Goal: Transaction & Acquisition: Purchase product/service

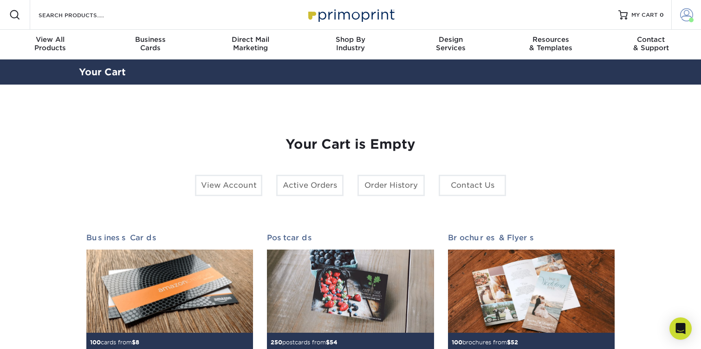
click at [679, 24] on link "Account" at bounding box center [686, 15] width 30 height 30
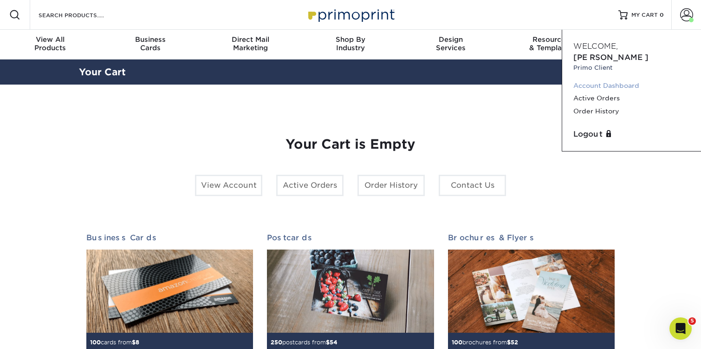
click at [601, 79] on link "Account Dashboard" at bounding box center [631, 85] width 116 height 13
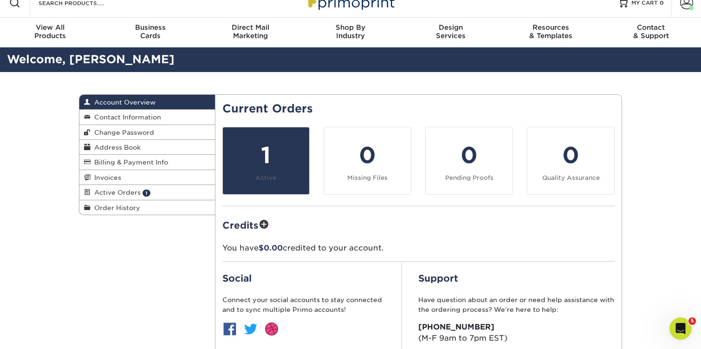
scroll to position [15, 0]
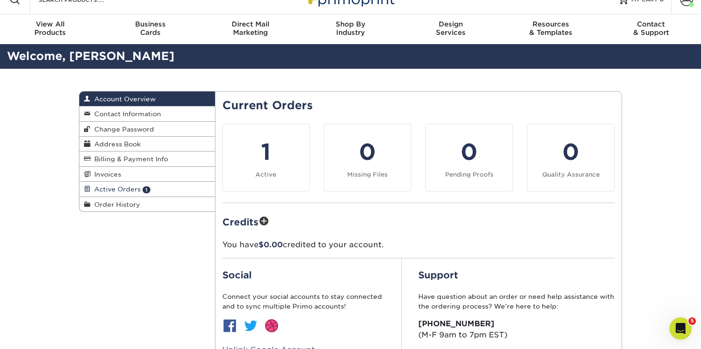
click at [129, 189] on span "Active Orders" at bounding box center [115, 188] width 50 height 7
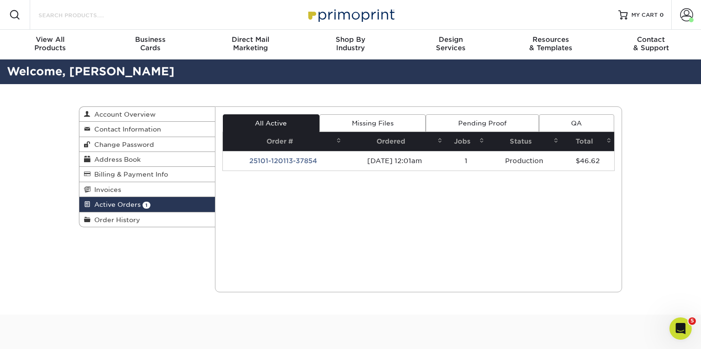
click at [122, 19] on input "Search Products" at bounding box center [83, 14] width 90 height 11
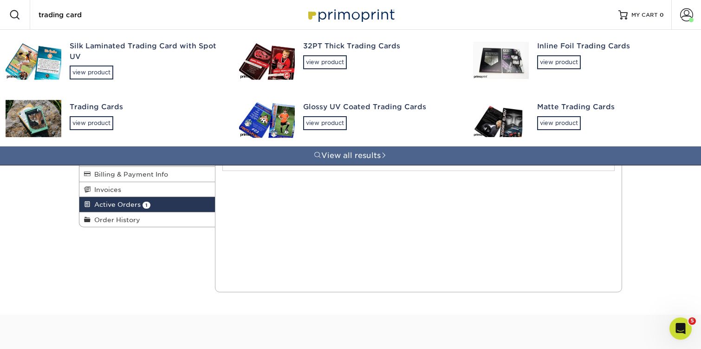
type input "trading card"
click at [557, 109] on div "Matte Trading Cards" at bounding box center [613, 107] width 153 height 11
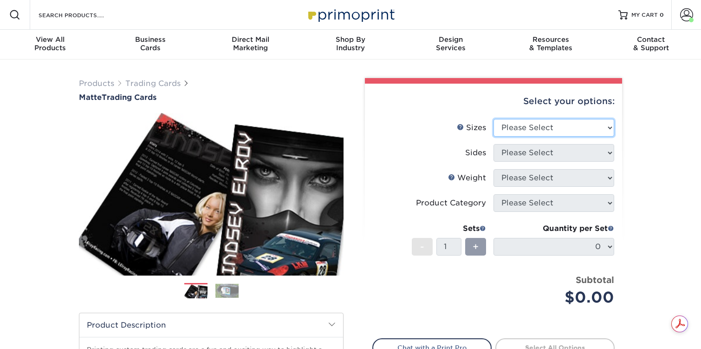
click at [533, 130] on select "Please Select 2.5" x 3.5"" at bounding box center [553, 128] width 121 height 18
select select "2.50x3.50"
click at [493, 119] on select "Please Select 2.5" x 3.5"" at bounding box center [553, 128] width 121 height 18
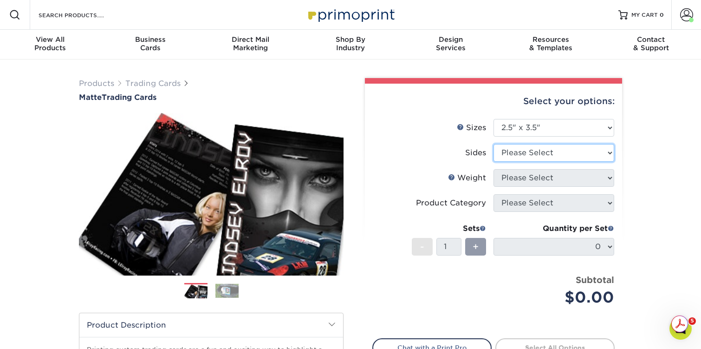
click at [523, 155] on select "Please Select Print Both Sides Print Front Only" at bounding box center [553, 153] width 121 height 18
select select "13abbda7-1d64-4f25-8bb2-c179b224825d"
click at [493, 144] on select "Please Select Print Both Sides Print Front Only" at bounding box center [553, 153] width 121 height 18
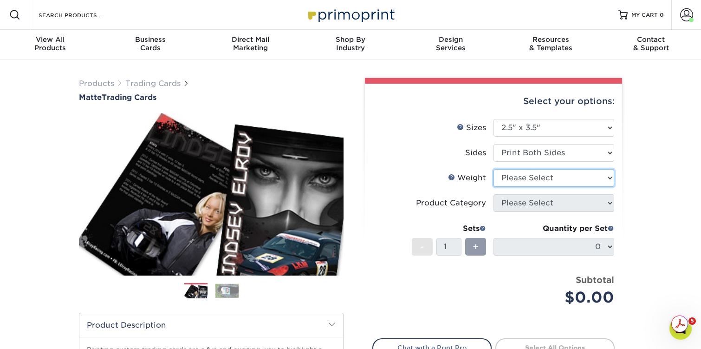
click at [523, 174] on select "Please Select 16PT 14PT" at bounding box center [553, 178] width 121 height 18
select select "16PT"
click at [493, 169] on select "Please Select 16PT 14PT" at bounding box center [553, 178] width 121 height 18
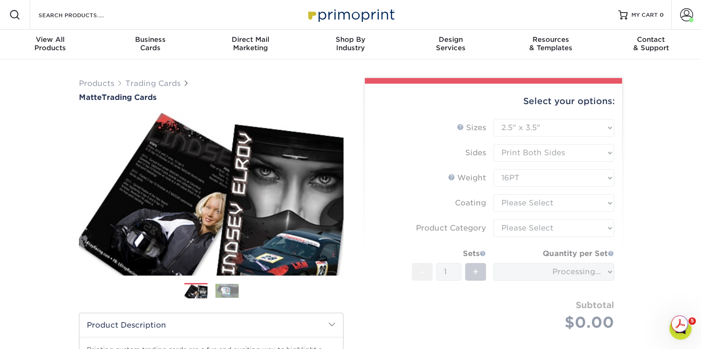
click at [523, 202] on form "Sizes Help Sizes Please Select 2.5" x 3.5" Sides Please Select 16PT - 1" at bounding box center [493, 235] width 242 height 233
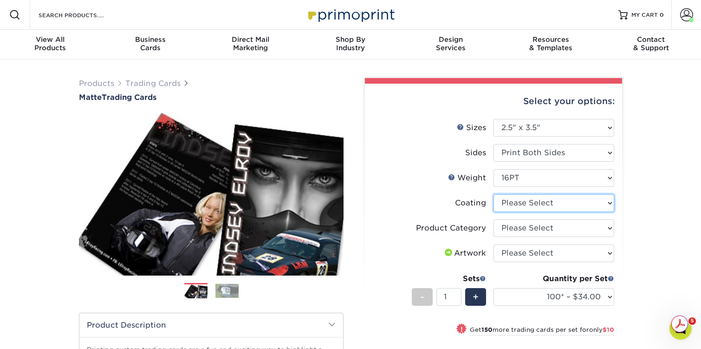
click at [515, 202] on select at bounding box center [553, 203] width 121 height 18
select select "121bb7b5-3b4d-429f-bd8d-bbf80e953313"
click at [493, 194] on select at bounding box center [553, 203] width 121 height 18
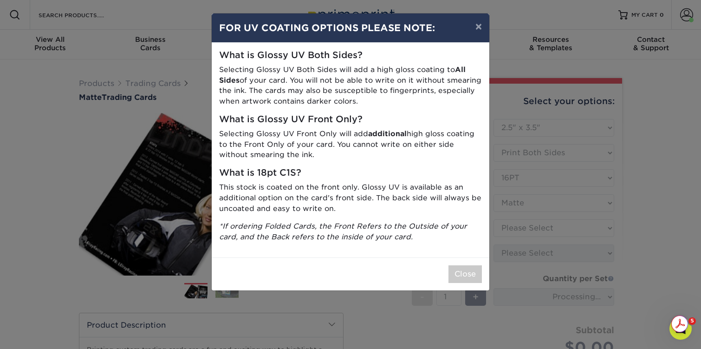
click at [517, 226] on div "× FOR UV COATING OPTIONS PLEASE NOTE: What is Glossy UV Both Sides? Selecting G…" at bounding box center [350, 174] width 701 height 349
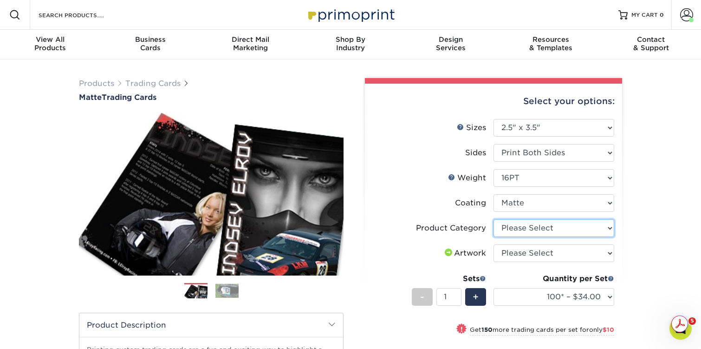
click at [507, 224] on select "Please Select Trading Cards" at bounding box center [553, 228] width 121 height 18
select select "c2f9bce9-36c2-409d-b101-c29d9d031e18"
click at [493, 219] on select "Please Select Trading Cards" at bounding box center [553, 228] width 121 height 18
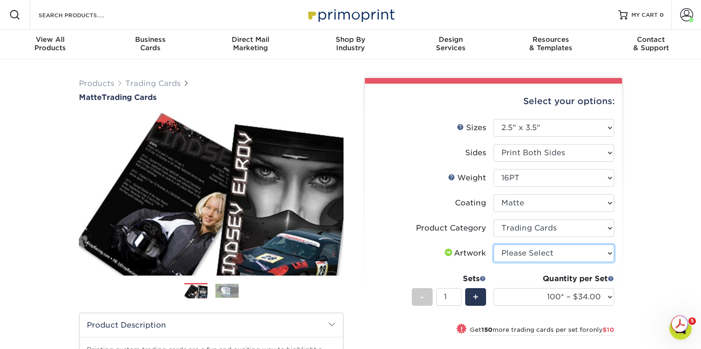
click at [510, 255] on select "Please Select I will upload files I need a design - $100" at bounding box center [553, 253] width 121 height 18
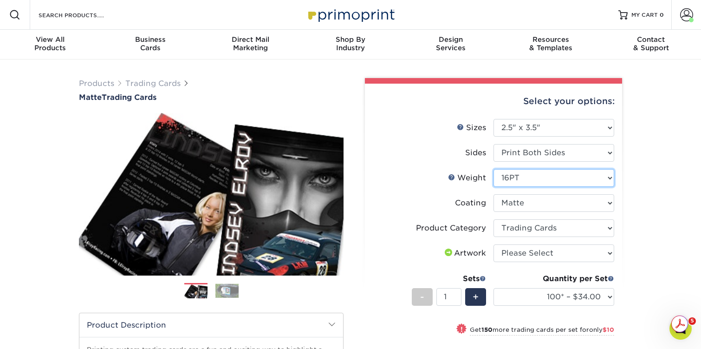
click at [514, 181] on select "Please Select 16PT 14PT" at bounding box center [553, 178] width 121 height 18
click at [101, 12] on input "Search Products" at bounding box center [83, 14] width 90 height 11
type input "1"
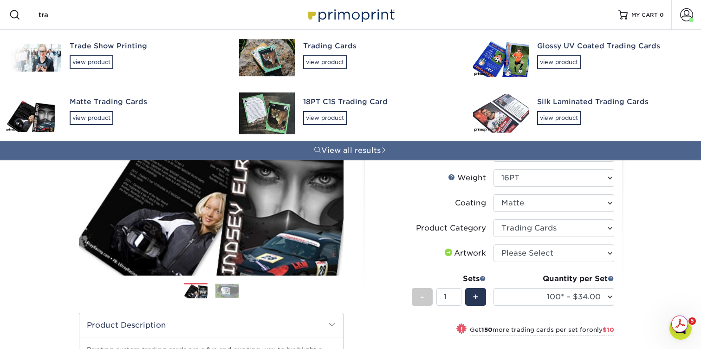
type input "trad"
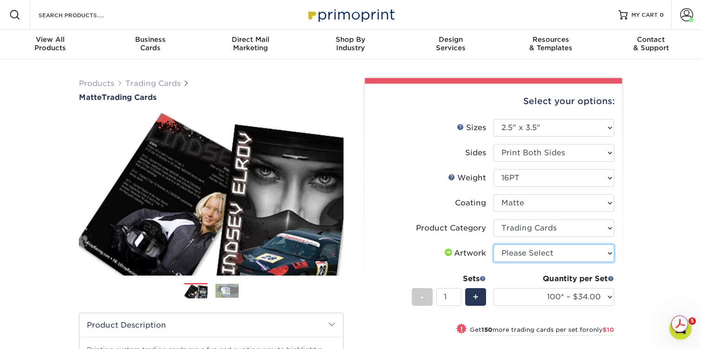
click at [512, 250] on select "Please Select I will upload files I need a design - $100" at bounding box center [553, 253] width 121 height 18
select select "upload"
click at [493, 244] on select "Please Select I will upload files I need a design - $100" at bounding box center [553, 253] width 121 height 18
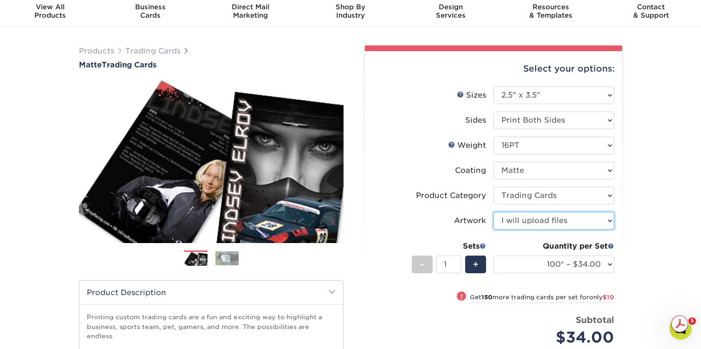
scroll to position [46, 0]
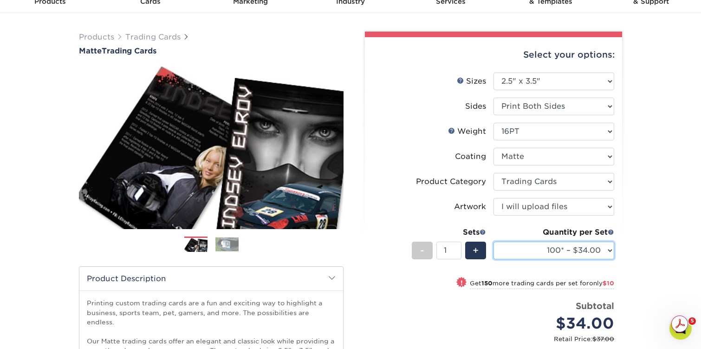
click at [521, 254] on select "100* – $34.00 250* – $44.00 500* – $53.00 1000 – $66.00 2500 – $131.00 5000 – $…" at bounding box center [553, 250] width 121 height 18
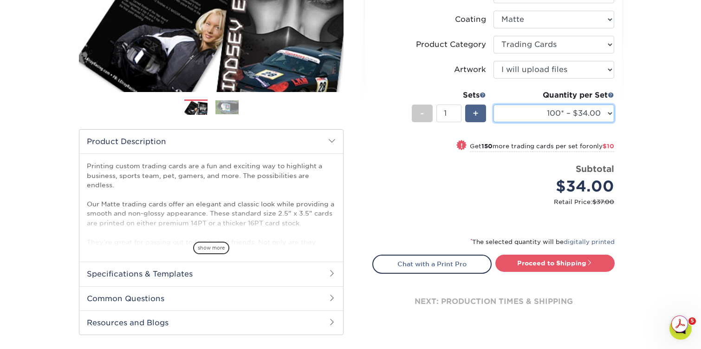
scroll to position [200, 0]
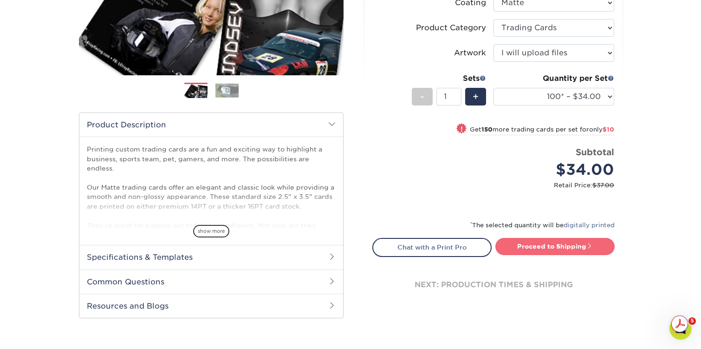
click at [524, 244] on link "Proceed to Shipping" at bounding box center [554, 246] width 119 height 17
type input "Set 1"
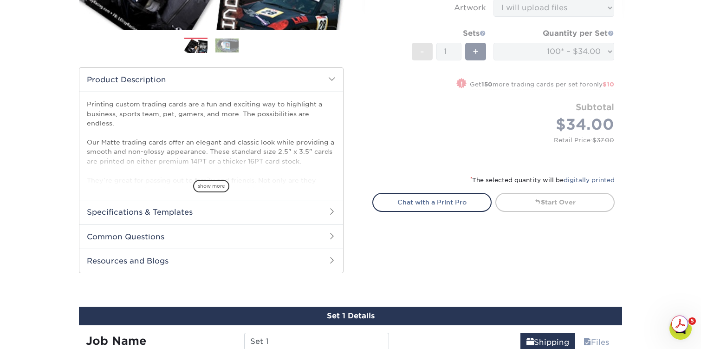
scroll to position [0, 0]
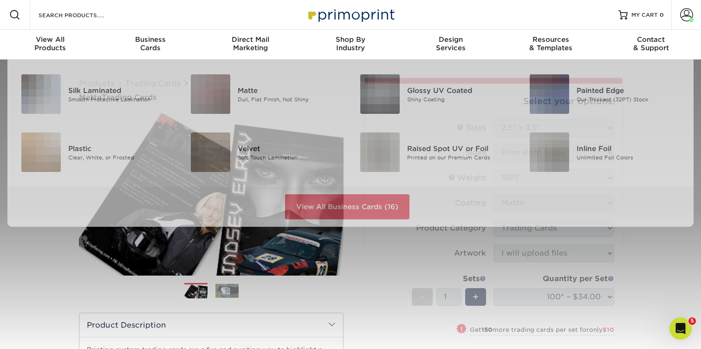
click at [73, 4] on div "Search Products" at bounding box center [79, 15] width 98 height 30
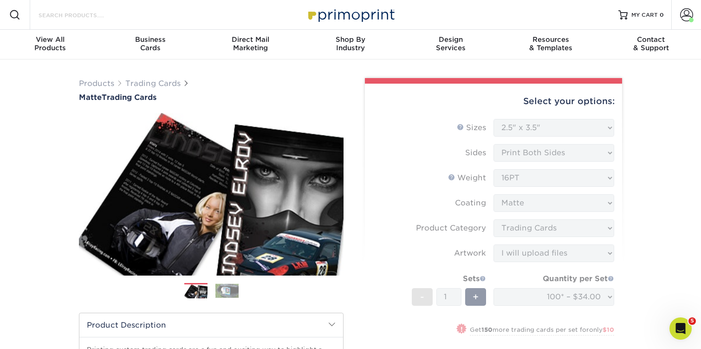
click at [70, 15] on input "Search Products" at bounding box center [83, 14] width 90 height 11
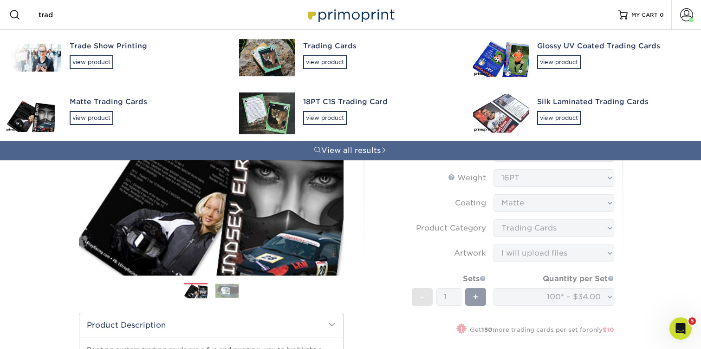
type input "trad"
click at [331, 102] on div "18PT C1S Trading Card" at bounding box center [379, 102] width 153 height 11
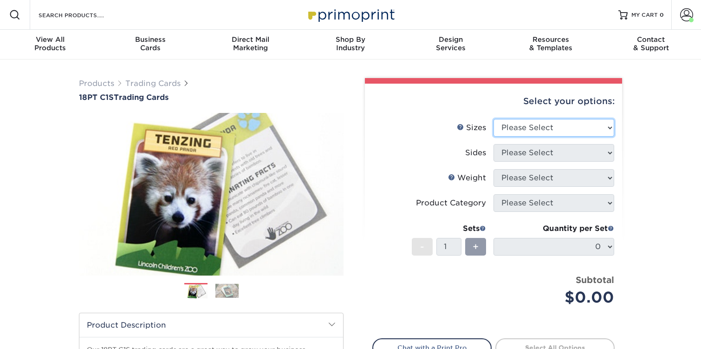
click at [533, 133] on select "Please Select 2.5" x 3.5"" at bounding box center [553, 128] width 121 height 18
select select "2.50x3.50"
click at [493, 119] on select "Please Select 2.5" x 3.5"" at bounding box center [553, 128] width 121 height 18
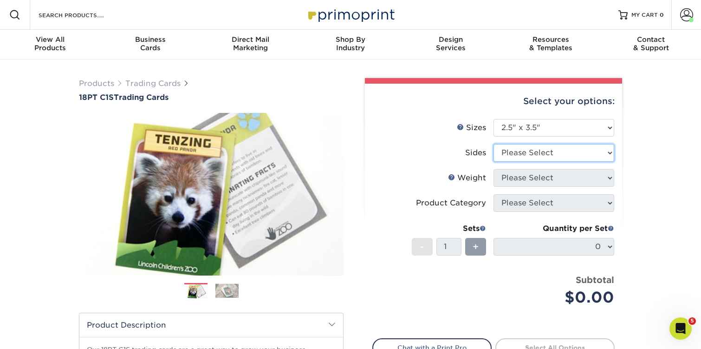
click at [521, 150] on select "Please Select Print Both Sides Print Front Only" at bounding box center [553, 153] width 121 height 18
select select "13abbda7-1d64-4f25-8bb2-c179b224825d"
click at [493, 144] on select "Please Select Print Both Sides Print Front Only" at bounding box center [553, 153] width 121 height 18
click at [533, 149] on select "Please Select Print Both Sides Print Front Only" at bounding box center [553, 153] width 121 height 18
click at [493, 144] on select "Please Select Print Both Sides Print Front Only" at bounding box center [553, 153] width 121 height 18
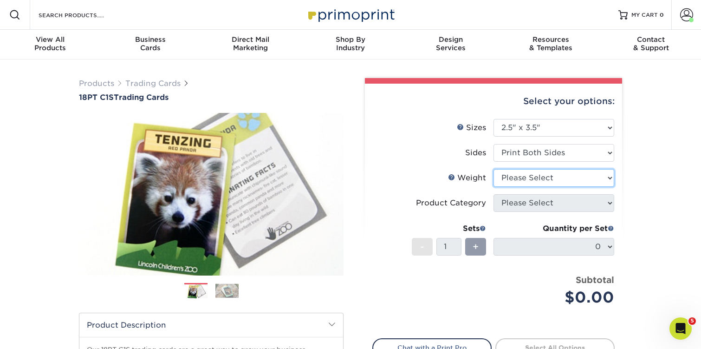
click at [534, 172] on select "Please Select 18PT C1S" at bounding box center [553, 178] width 121 height 18
select select "18PTC1S"
click at [493, 169] on select "Please Select 18PT C1S" at bounding box center [553, 178] width 121 height 18
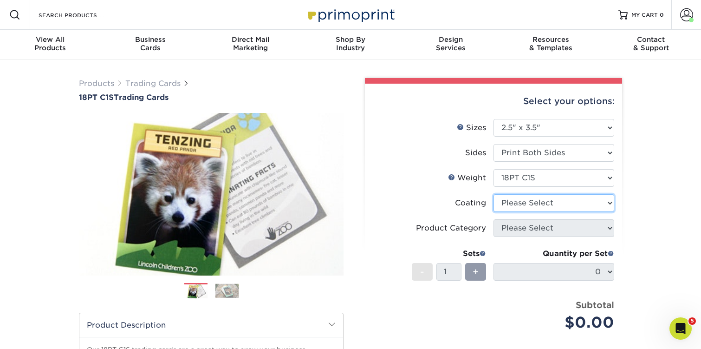
click at [525, 200] on select at bounding box center [553, 203] width 121 height 18
select select "1e8116af-acfc-44b1-83dc-8181aa338834"
click at [493, 194] on select at bounding box center [553, 203] width 121 height 18
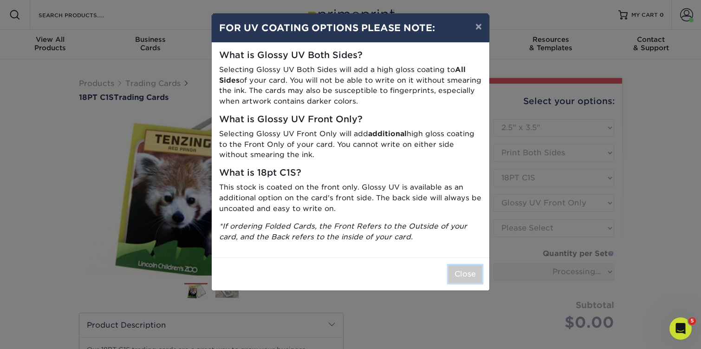
click at [472, 271] on button "Close" at bounding box center [464, 274] width 33 height 18
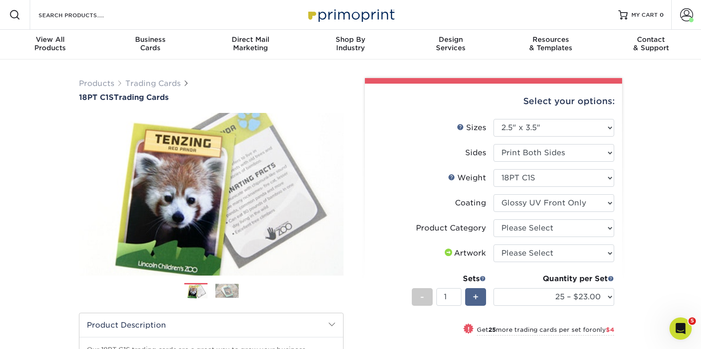
click at [475, 302] on span "+" at bounding box center [475, 297] width 6 height 14
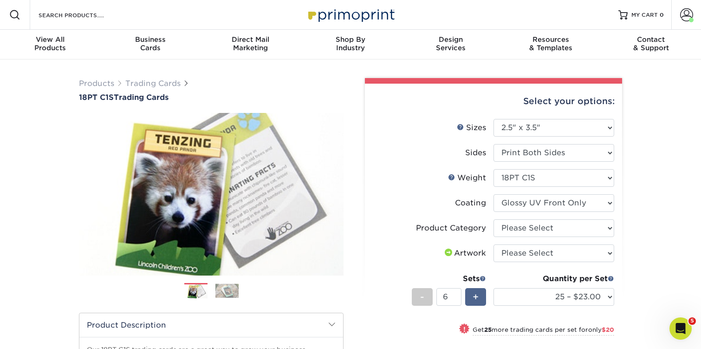
click at [475, 302] on span "+" at bounding box center [475, 297] width 6 height 14
type input "10"
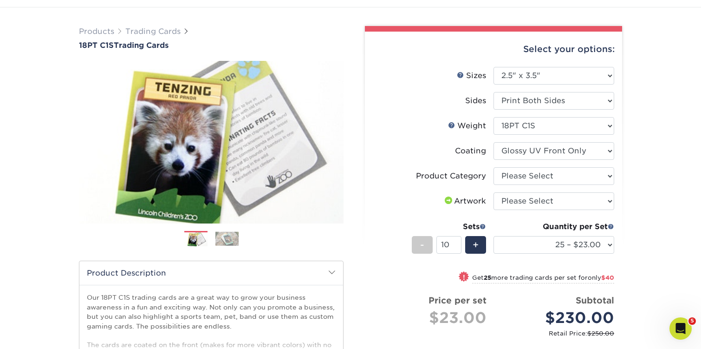
scroll to position [80, 0]
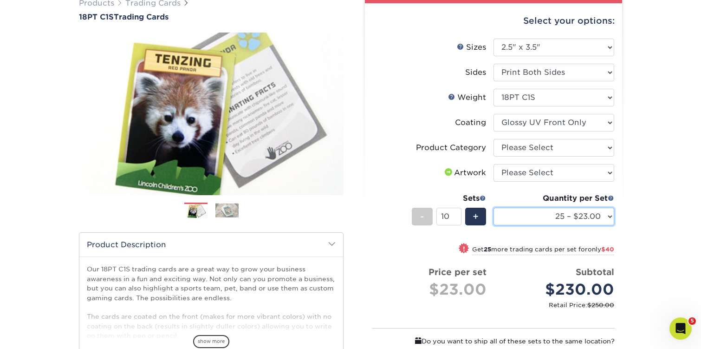
click at [520, 222] on select "25 – $23.00 50 – $27.00 75 – $34.00 100 – $38.00 250 – $45.00 500 – $54.00 1000…" at bounding box center [553, 216] width 121 height 18
select select "100 – $38.00"
click at [493, 207] on select "25 – $23.00 50 – $27.00 75 – $34.00 100 – $38.00 250 – $45.00 500 – $54.00 1000…" at bounding box center [553, 216] width 121 height 18
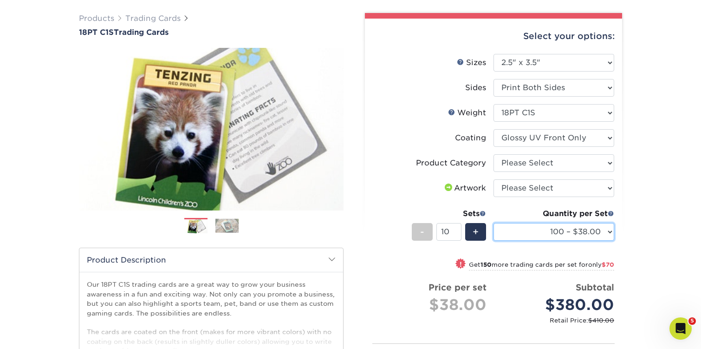
scroll to position [0, 0]
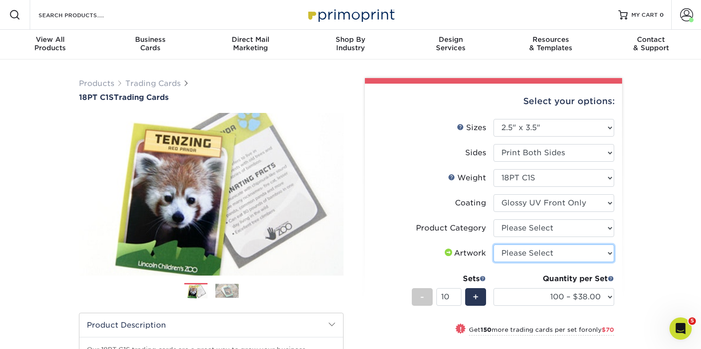
click at [524, 252] on select "Please Select I will upload files I need a design - $100" at bounding box center [553, 253] width 121 height 18
select select "upload"
click at [493, 244] on select "Please Select I will upload files I need a design - $100" at bounding box center [553, 253] width 121 height 18
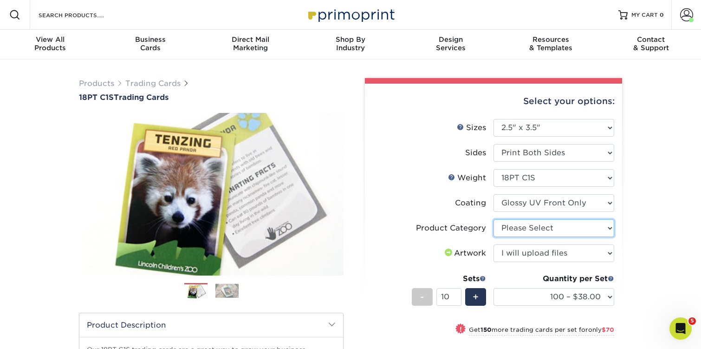
click at [517, 235] on select "Please Select Trading Cards" at bounding box center [553, 228] width 121 height 18
select select "c2f9bce9-36c2-409d-b101-c29d9d031e18"
click at [493, 219] on select "Please Select Trading Cards" at bounding box center [553, 228] width 121 height 18
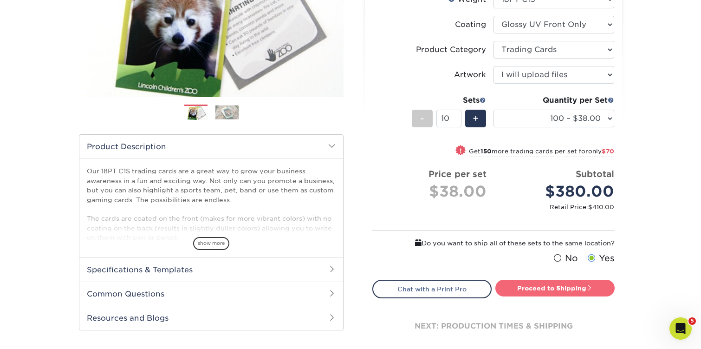
click at [558, 287] on link "Proceed to Shipping" at bounding box center [554, 287] width 119 height 17
type input "Set 1"
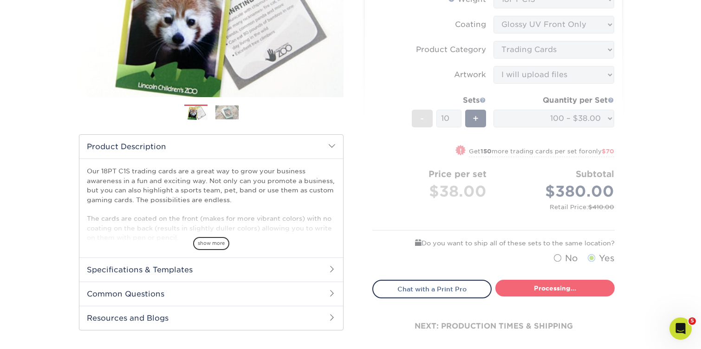
select select "112ffa23-9d02-4f11-8dd7-e63311db5207"
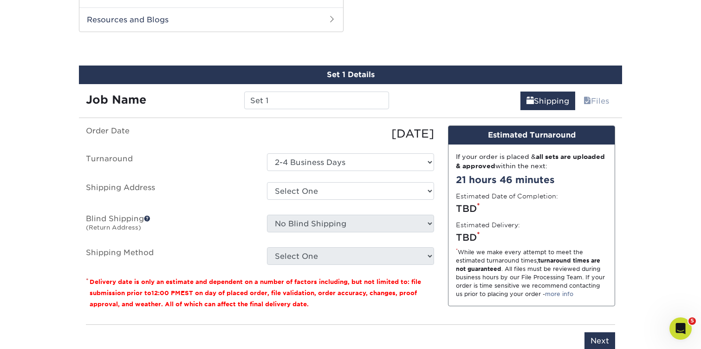
scroll to position [482, 0]
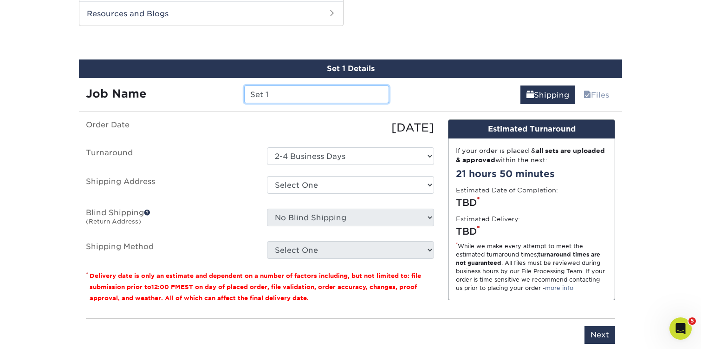
drag, startPoint x: 281, startPoint y: 97, endPoint x: 188, endPoint y: 67, distance: 97.5
click at [192, 69] on div "Set 1 Details Job Name Set 1 Shipping Files You've choosen mailing services! If…" at bounding box center [350, 206] width 543 height 295
drag, startPoint x: 310, startPoint y: 165, endPoint x: 241, endPoint y: 182, distance: 71.6
click at [241, 182] on ul "Order Date 10/02/2025 Turnaround Select One 2-4 Business Days Shipping Address …" at bounding box center [260, 188] width 348 height 139
click at [269, 97] on input "text" at bounding box center [316, 94] width 144 height 18
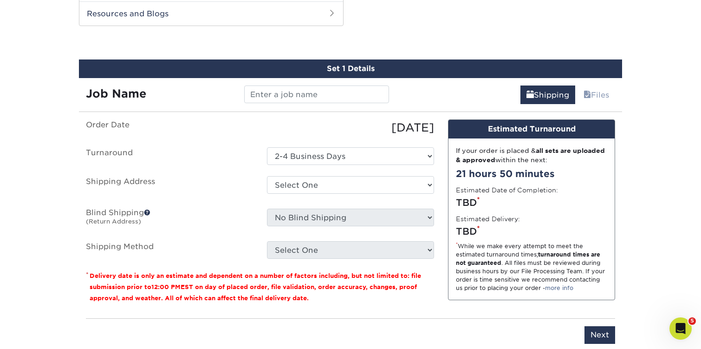
click at [264, 93] on input "text" at bounding box center [316, 94] width 144 height 18
click at [250, 90] on input "text" at bounding box center [316, 94] width 144 height 18
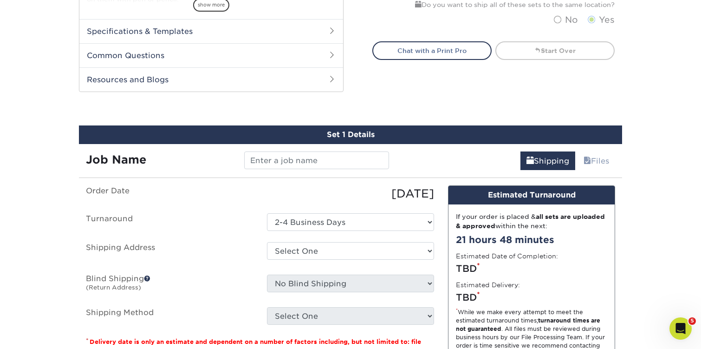
scroll to position [417, 0]
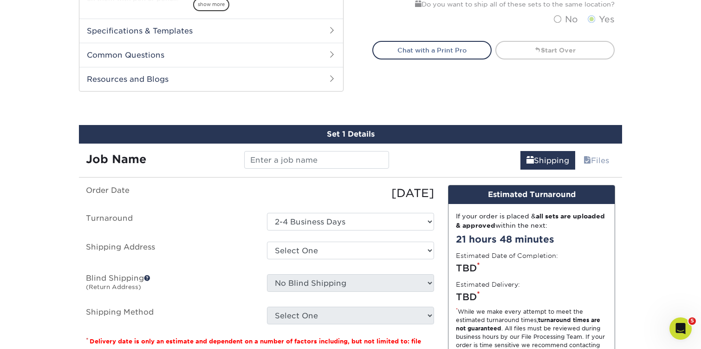
click at [338, 252] on select "Select One Judson PERSONAL Sid The Cat + Add New Address" at bounding box center [350, 250] width 167 height 18
select select "131575"
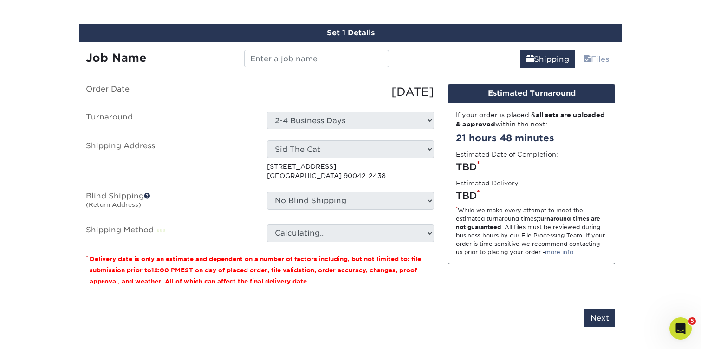
scroll to position [518, 0]
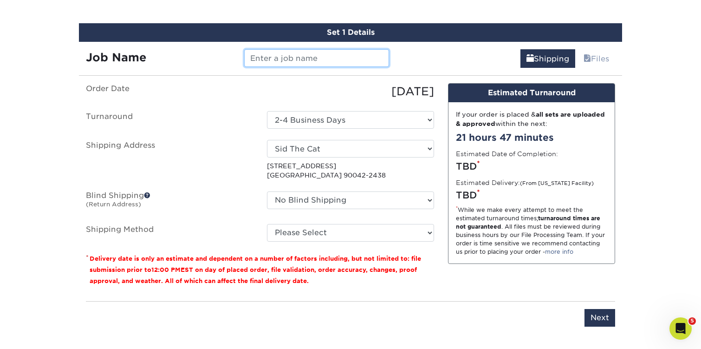
click at [269, 57] on input "text" at bounding box center [316, 58] width 144 height 18
type input "The Sophs"
click at [212, 137] on ul "Order Date 10/02/2025 Turnaround Select One 2-4 Business Days Shipping Address …" at bounding box center [260, 162] width 348 height 158
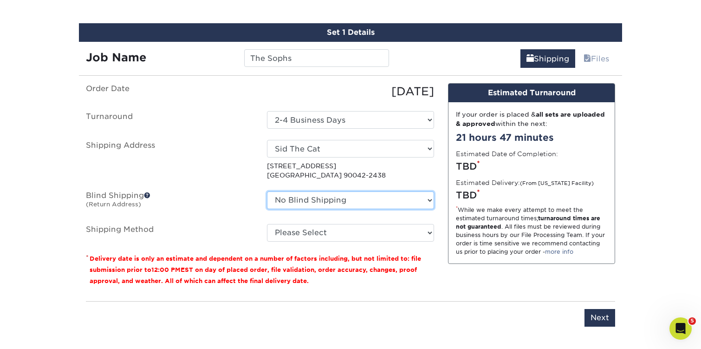
click at [300, 196] on select "No Blind Shipping Judson PERSONAL Sid The Cat + Add New Address" at bounding box center [350, 200] width 167 height 18
select select "131575"
click at [267, 191] on select "No Blind Shipping Judson PERSONAL Sid The Cat + Add New Address" at bounding box center [350, 200] width 167 height 18
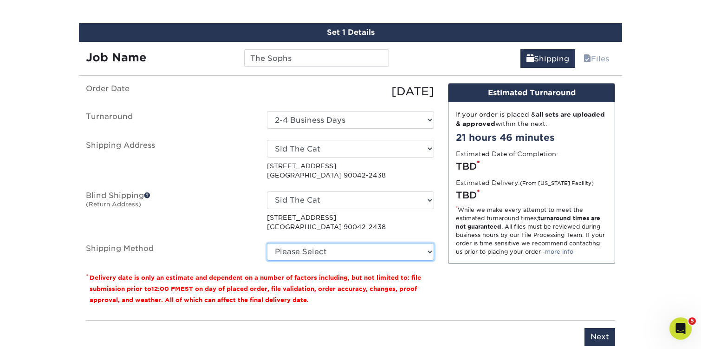
click at [296, 252] on select "Please Select 3 Day Shipping Service (+$17.82) Ground Shipping (+$18.04) 2 Day …" at bounding box center [350, 252] width 167 height 18
select select "12"
click at [267, 243] on select "Please Select 3 Day Shipping Service (+$17.82) Ground Shipping (+$18.04) 2 Day …" at bounding box center [350, 252] width 167 height 18
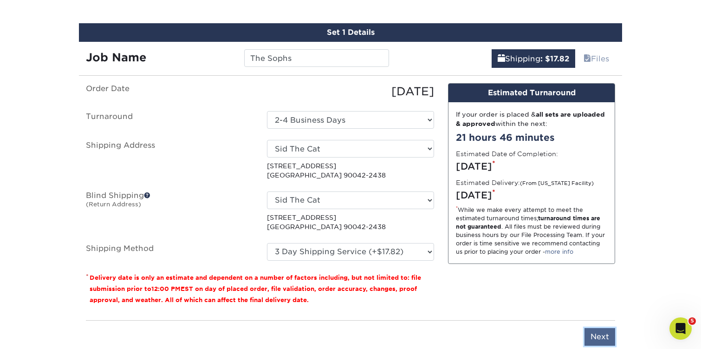
click at [598, 330] on input "Next" at bounding box center [599, 337] width 31 height 18
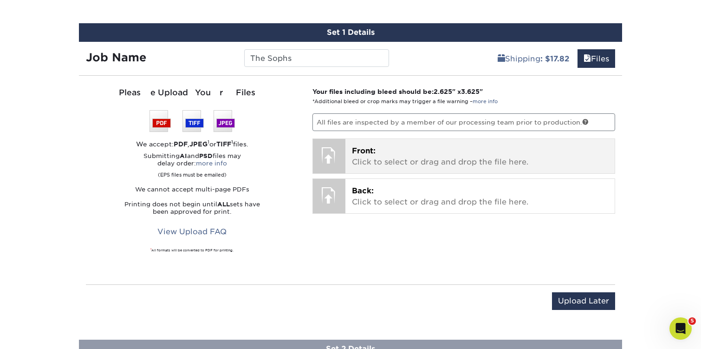
click at [379, 151] on p "Front: Click to select or drag and drop the file here." at bounding box center [480, 156] width 257 height 22
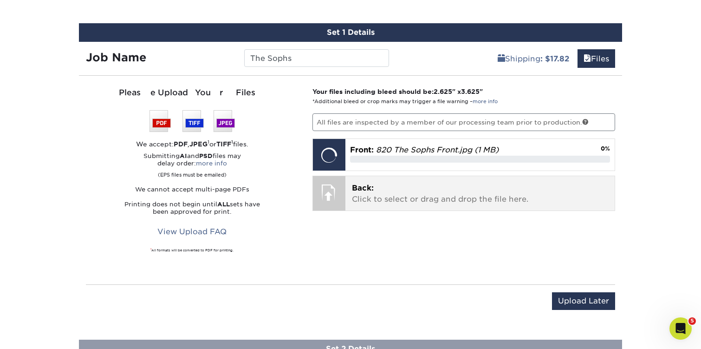
click at [365, 183] on span "Back:" at bounding box center [363, 187] width 22 height 9
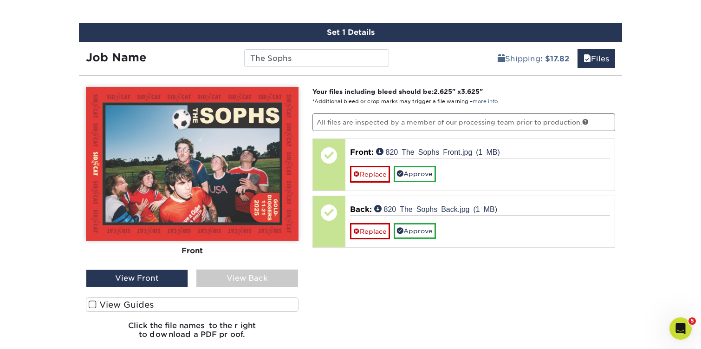
click at [93, 303] on span at bounding box center [93, 304] width 8 height 9
click at [0, 0] on input "View Guides" at bounding box center [0, 0] width 0 height 0
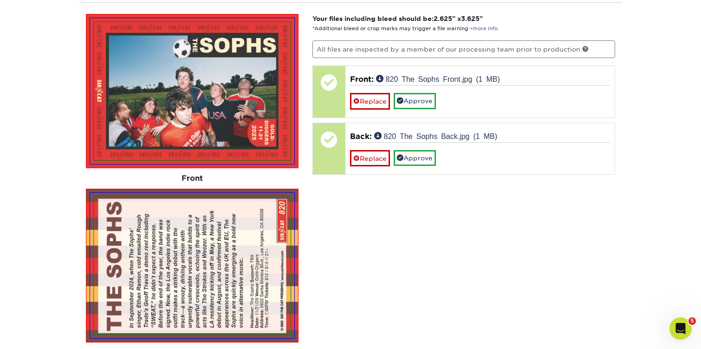
scroll to position [594, 0]
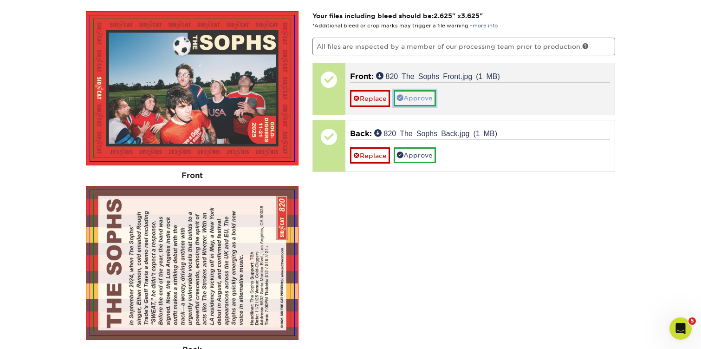
click at [420, 97] on link "Approve" at bounding box center [415, 98] width 42 height 16
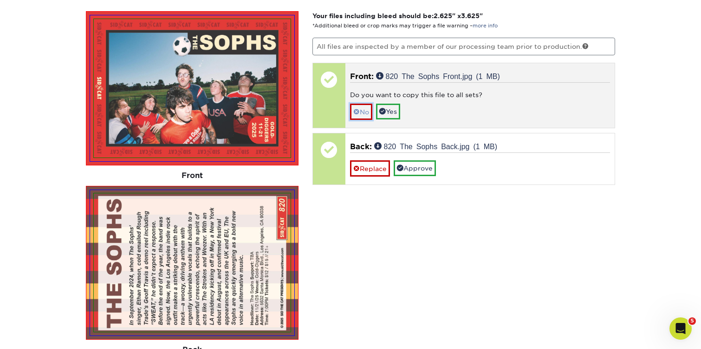
click at [371, 111] on link "No" at bounding box center [361, 111] width 22 height 16
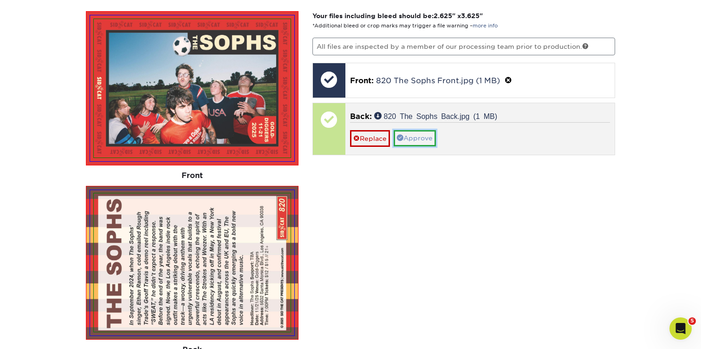
click at [418, 134] on link "Approve" at bounding box center [415, 138] width 42 height 16
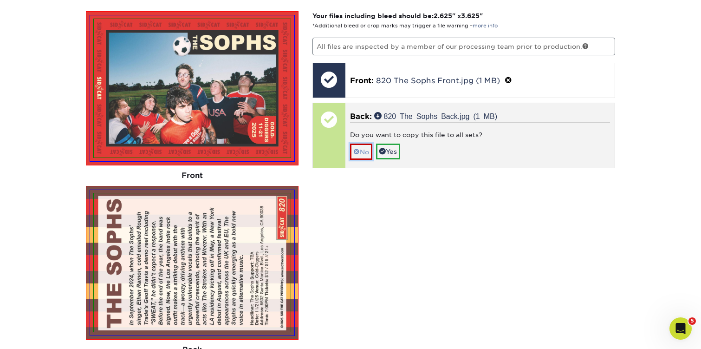
click at [371, 149] on link "No" at bounding box center [361, 151] width 22 height 16
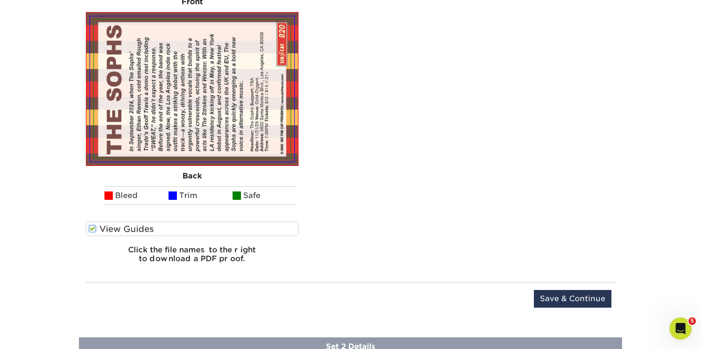
scroll to position [795, 0]
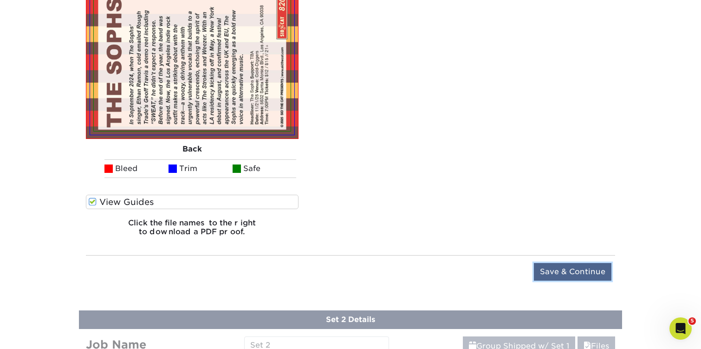
click at [548, 266] on input "Save & Continue" at bounding box center [573, 272] width 78 height 18
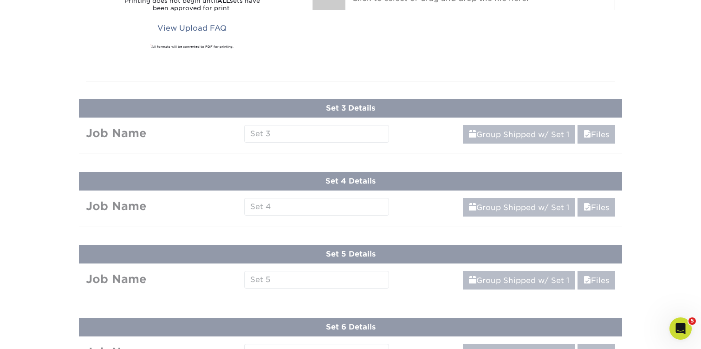
scroll to position [472, 0]
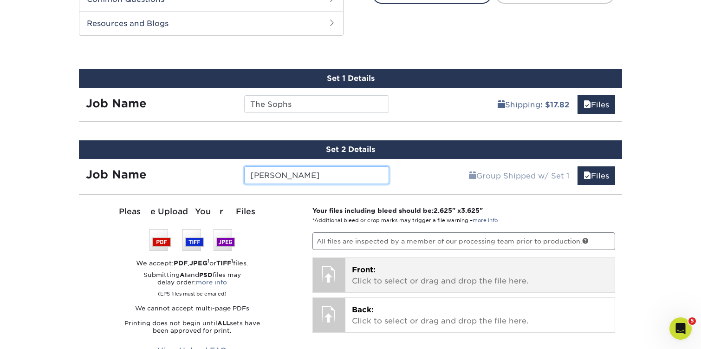
type input "[PERSON_NAME]"
click at [366, 264] on p "Front: Click to select or drag and drop the file here." at bounding box center [480, 275] width 257 height 22
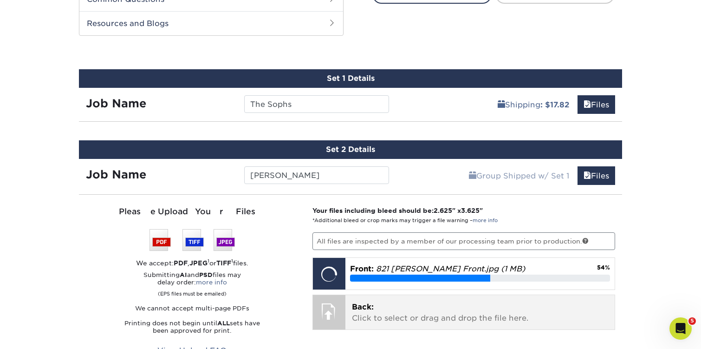
click at [403, 316] on p "Back: Click to select or drag and drop the file here." at bounding box center [480, 312] width 257 height 22
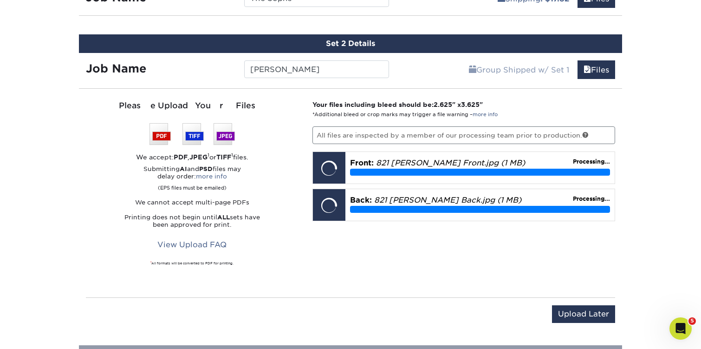
scroll to position [586, 0]
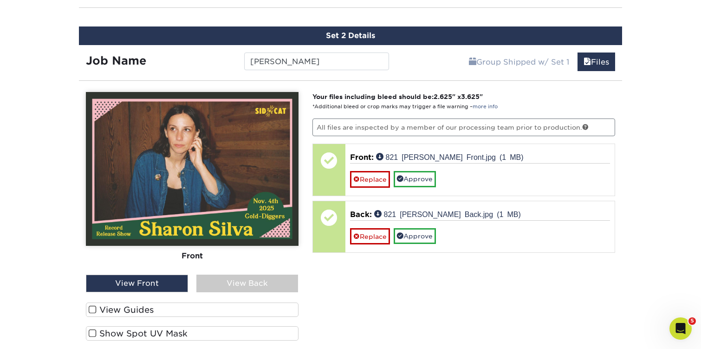
click at [95, 308] on span at bounding box center [93, 309] width 8 height 9
click at [0, 0] on input "View Guides" at bounding box center [0, 0] width 0 height 0
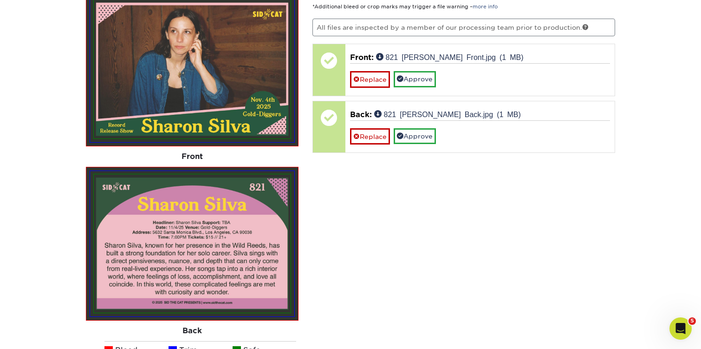
scroll to position [690, 0]
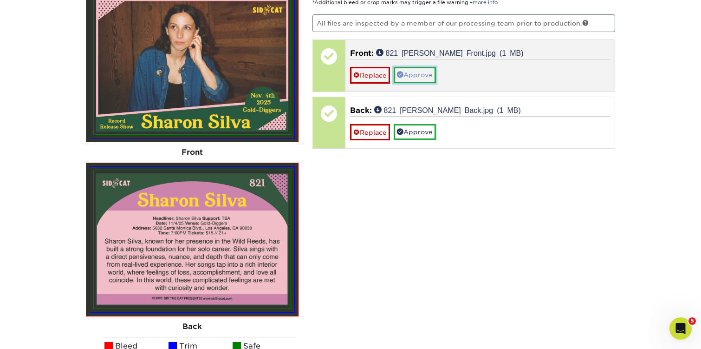
click at [417, 76] on link "Approve" at bounding box center [415, 75] width 42 height 16
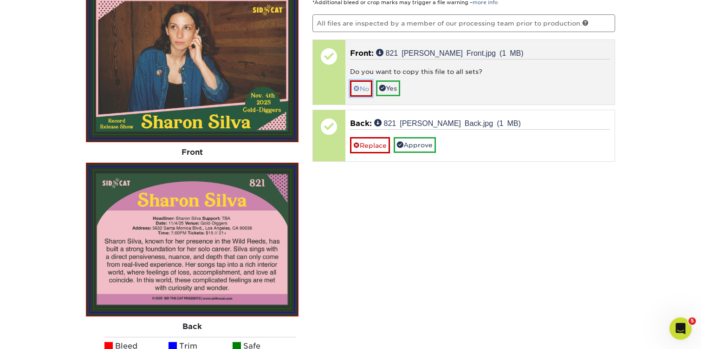
click at [367, 87] on link "No" at bounding box center [361, 88] width 22 height 16
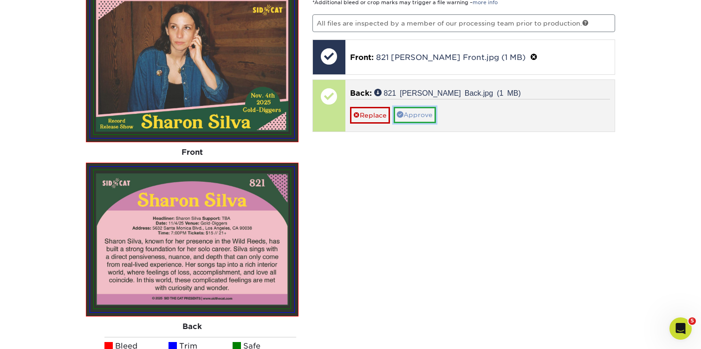
click at [414, 116] on link "Approve" at bounding box center [415, 115] width 42 height 16
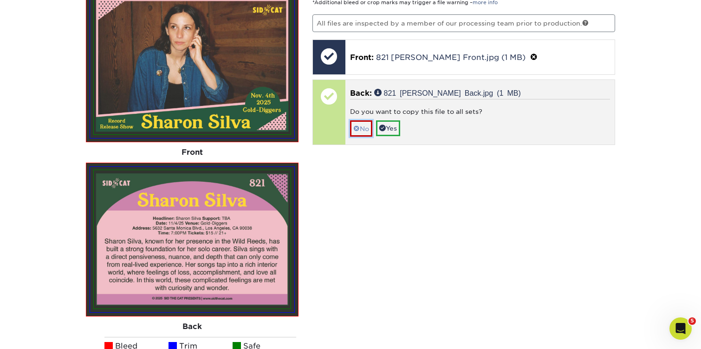
click at [365, 129] on link "No" at bounding box center [361, 128] width 22 height 16
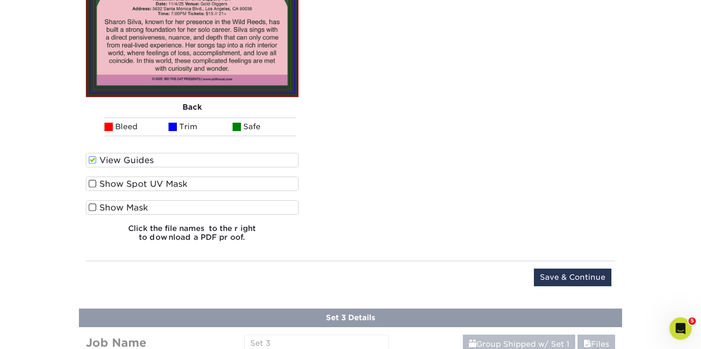
scroll to position [915, 0]
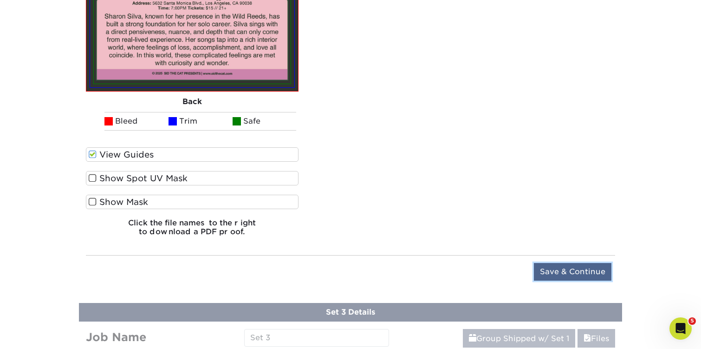
click at [545, 274] on input "Save & Continue" at bounding box center [573, 272] width 78 height 18
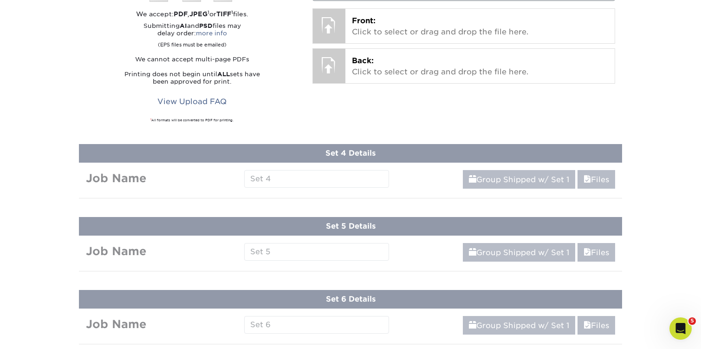
scroll to position [545, 0]
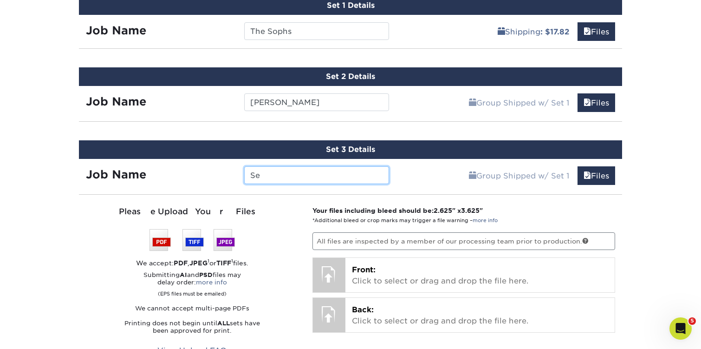
type input "S"
type input "Semisoft"
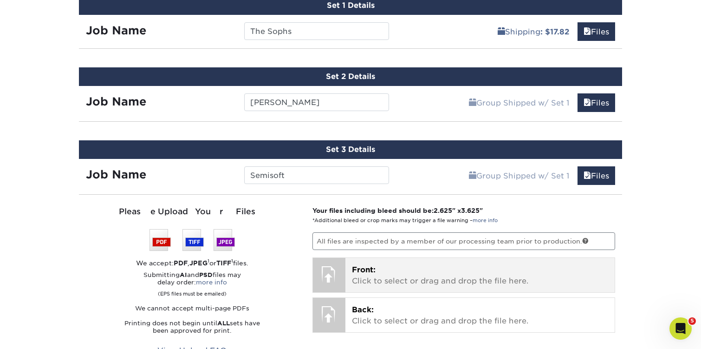
click at [383, 271] on p "Front: Click to select or drag and drop the file here." at bounding box center [480, 275] width 257 height 22
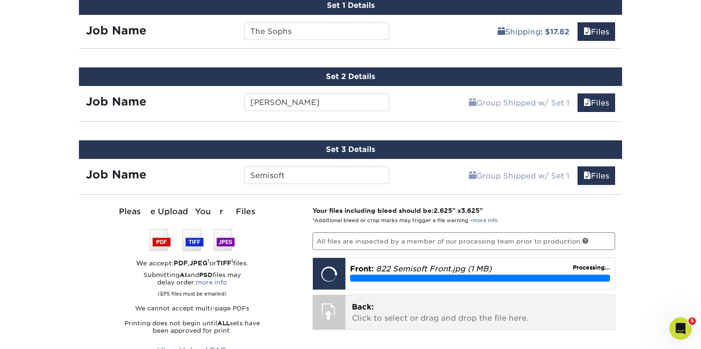
click at [369, 306] on span "Back:" at bounding box center [363, 306] width 22 height 9
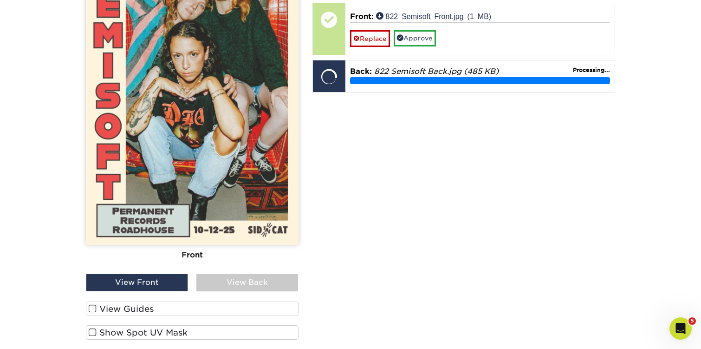
scroll to position [811, 0]
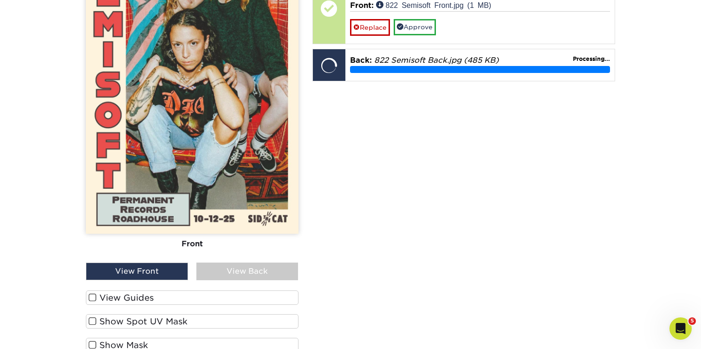
click at [94, 295] on span at bounding box center [93, 297] width 8 height 9
click at [0, 0] on input "View Guides" at bounding box center [0, 0] width 0 height 0
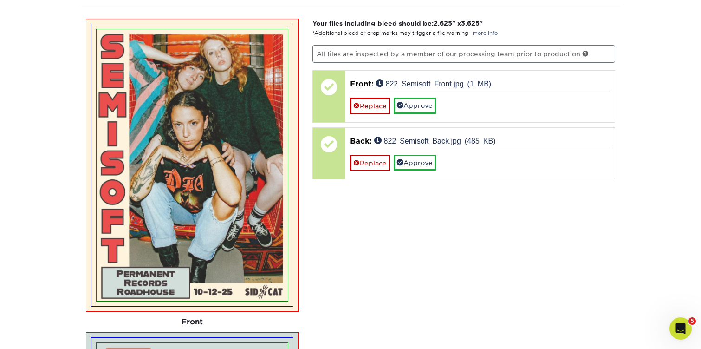
scroll to position [685, 0]
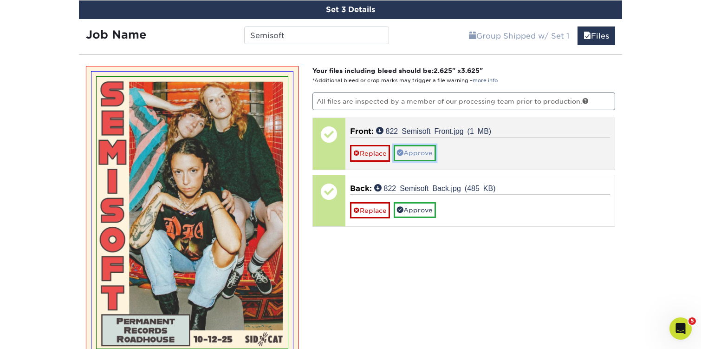
click at [422, 151] on link "Approve" at bounding box center [415, 153] width 42 height 16
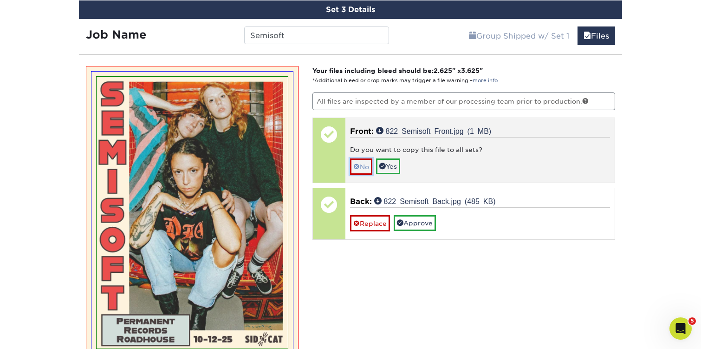
click at [366, 163] on link "No" at bounding box center [361, 166] width 22 height 16
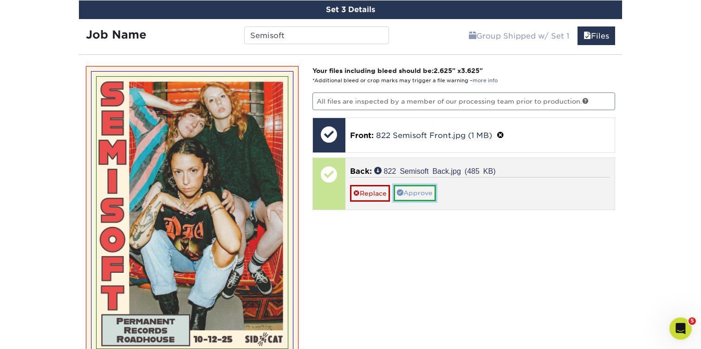
click at [432, 196] on link "Approve" at bounding box center [415, 193] width 42 height 16
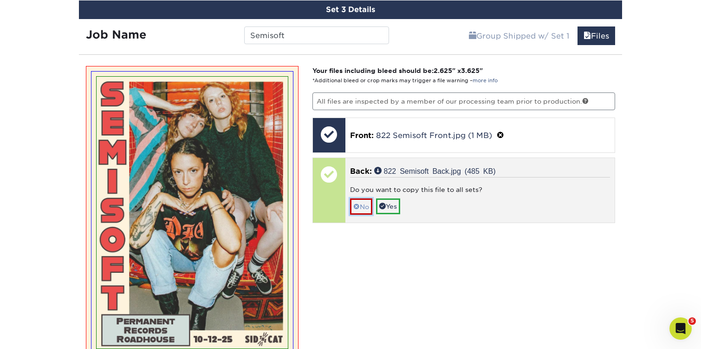
click at [368, 203] on link "No" at bounding box center [361, 206] width 22 height 16
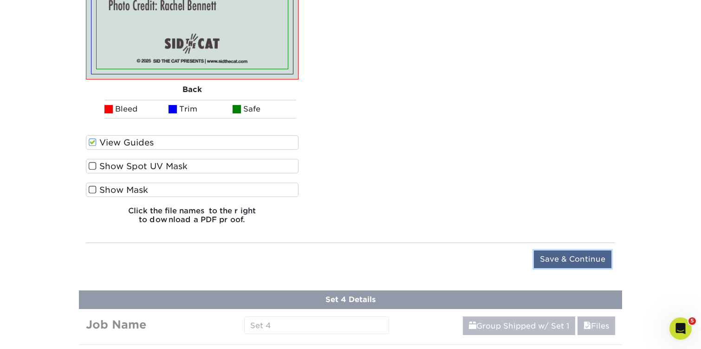
click at [556, 261] on input "Save & Continue" at bounding box center [573, 259] width 78 height 18
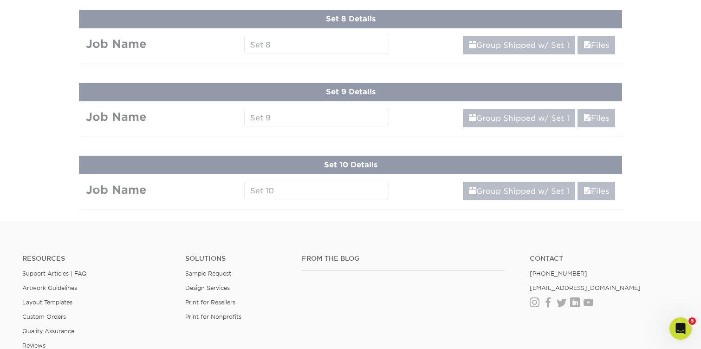
scroll to position [618, 0]
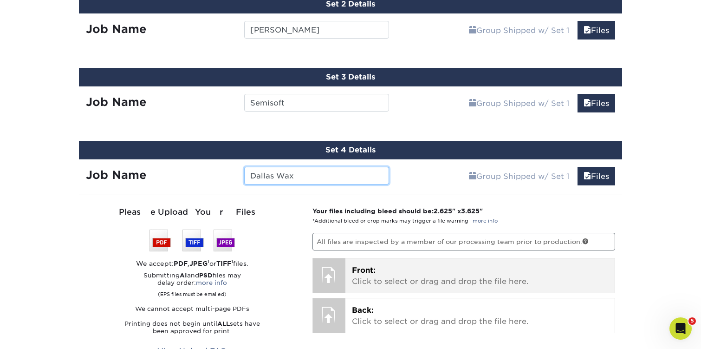
type input "Dallas Wax"
click at [376, 279] on p "Front: Click to select or drag and drop the file here." at bounding box center [480, 276] width 257 height 22
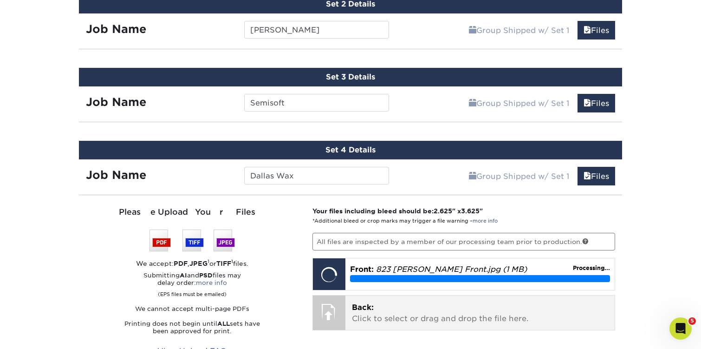
click at [367, 313] on p "Back: Click to select or drag and drop the file here." at bounding box center [480, 313] width 257 height 22
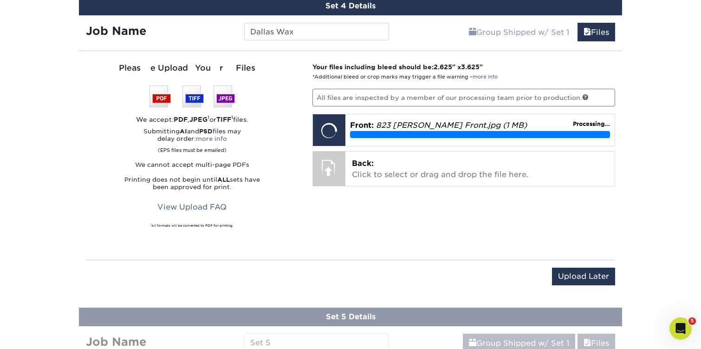
scroll to position [769, 0]
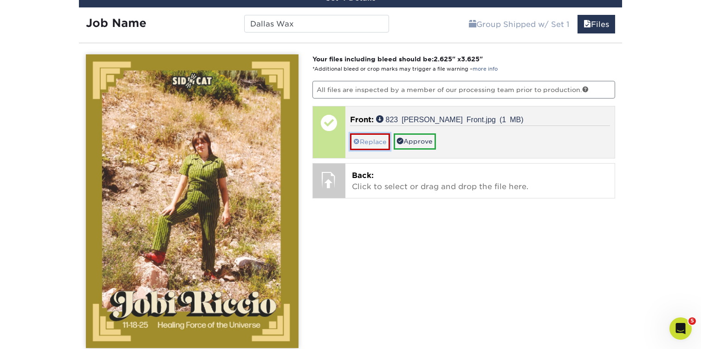
click at [363, 140] on link "Replace" at bounding box center [370, 141] width 40 height 16
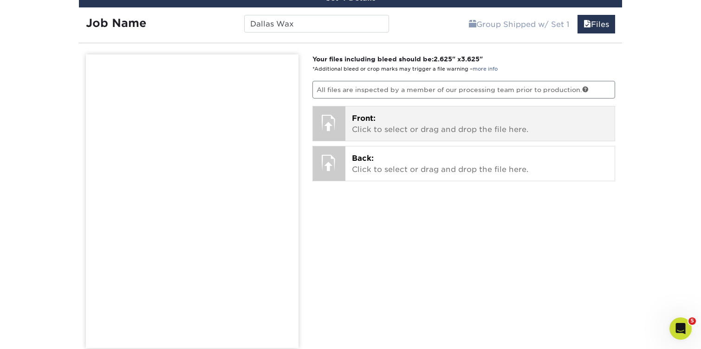
scroll to position [746, 0]
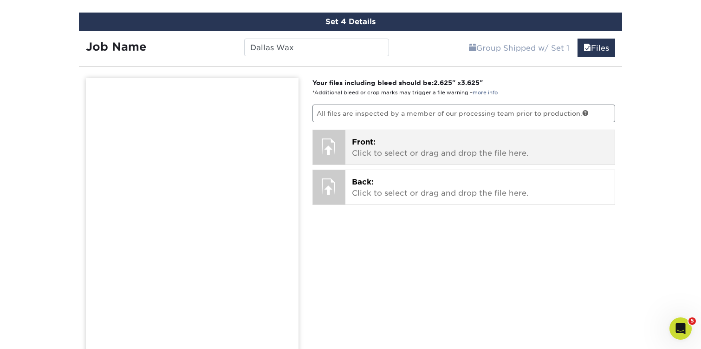
click at [384, 143] on p "Front: Click to select or drag and drop the file here." at bounding box center [480, 147] width 257 height 22
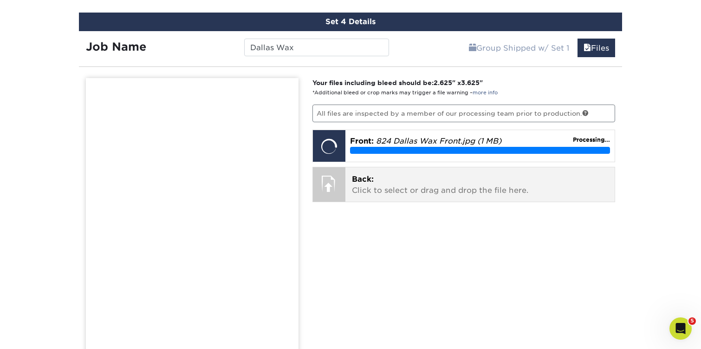
click at [377, 181] on p "Back: Click to select or drag and drop the file here." at bounding box center [480, 185] width 257 height 22
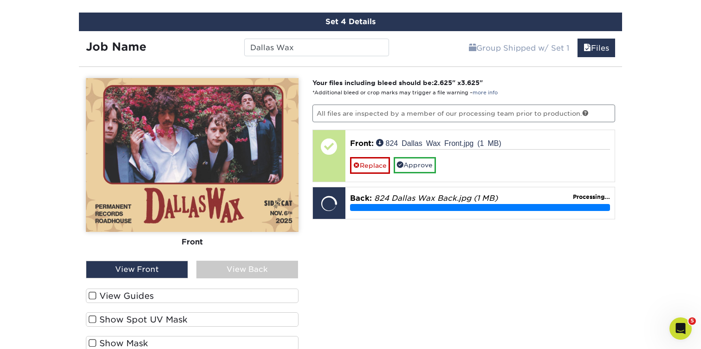
click at [88, 294] on label "View Guides" at bounding box center [192, 295] width 213 height 14
click at [0, 0] on input "View Guides" at bounding box center [0, 0] width 0 height 0
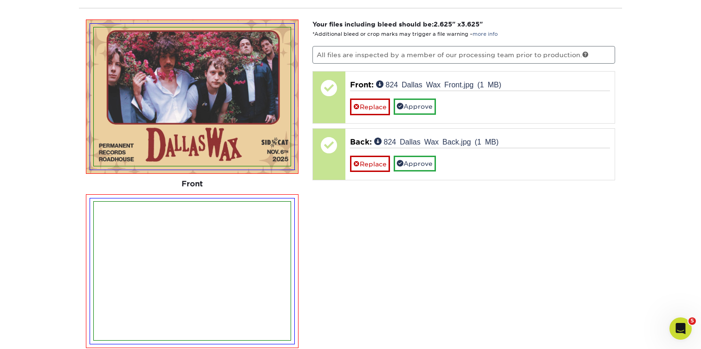
scroll to position [771, 0]
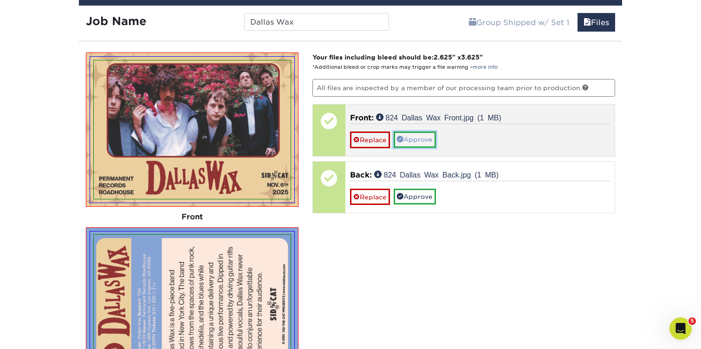
click at [423, 136] on link "Approve" at bounding box center [415, 139] width 42 height 16
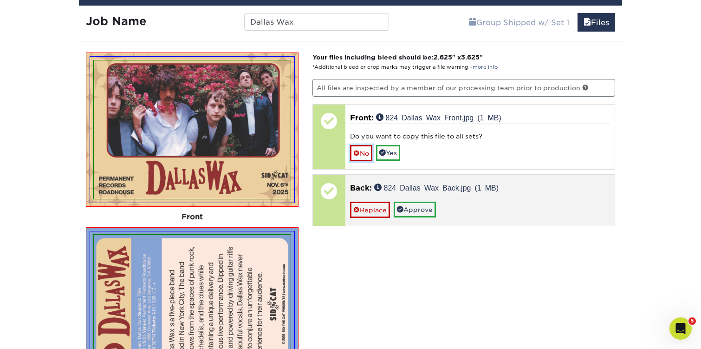
click at [363, 150] on link "No" at bounding box center [361, 153] width 22 height 16
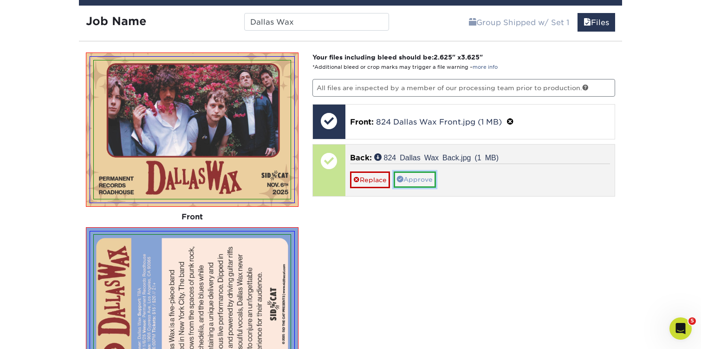
click at [430, 185] on link "Approve" at bounding box center [415, 179] width 42 height 16
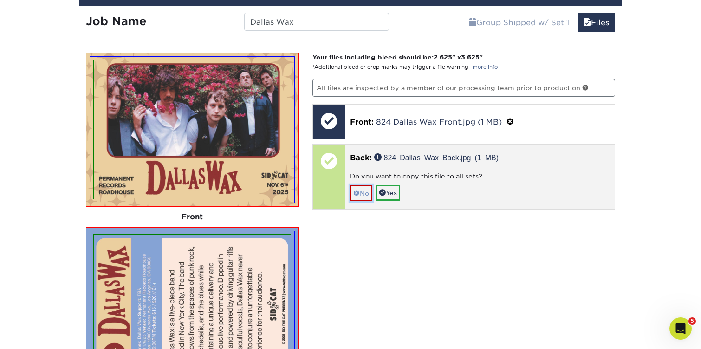
click at [368, 195] on link "No" at bounding box center [361, 193] width 22 height 16
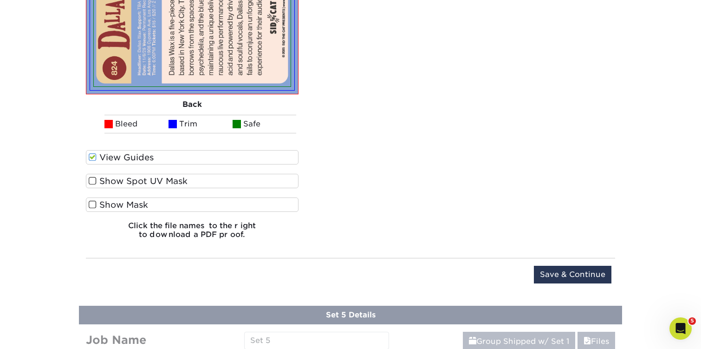
scroll to position [1101, 0]
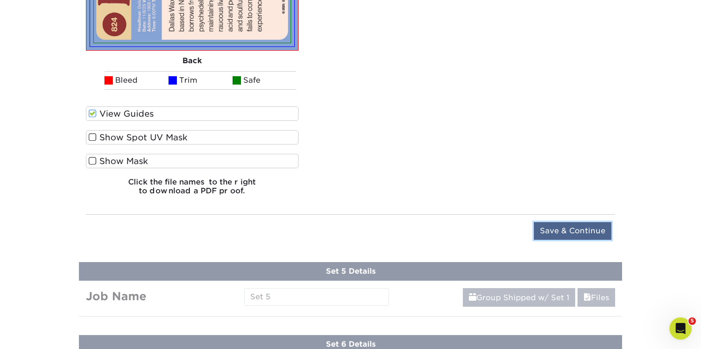
click at [549, 227] on input "Save & Continue" at bounding box center [573, 231] width 78 height 18
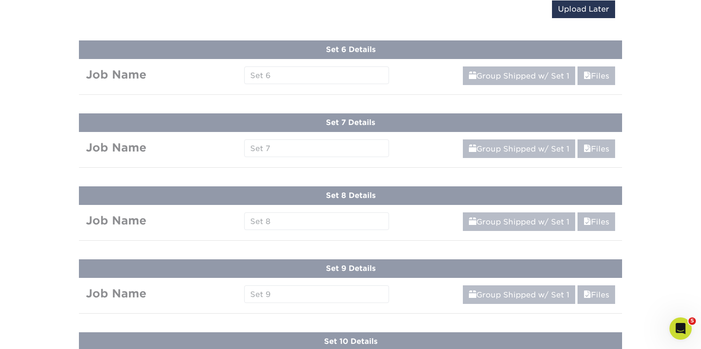
scroll to position [691, 0]
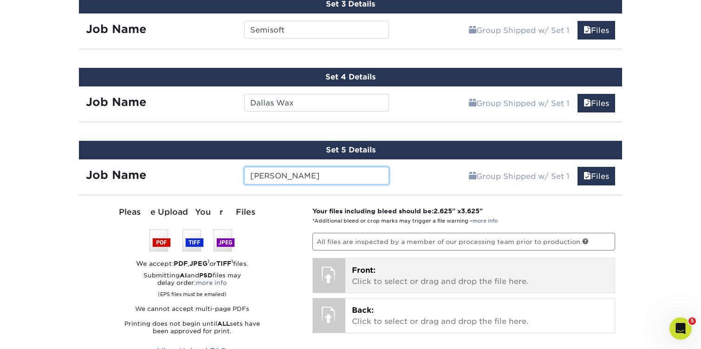
type input "[PERSON_NAME]"
click at [362, 279] on p "Front: Click to select or drag and drop the file here." at bounding box center [480, 276] width 257 height 22
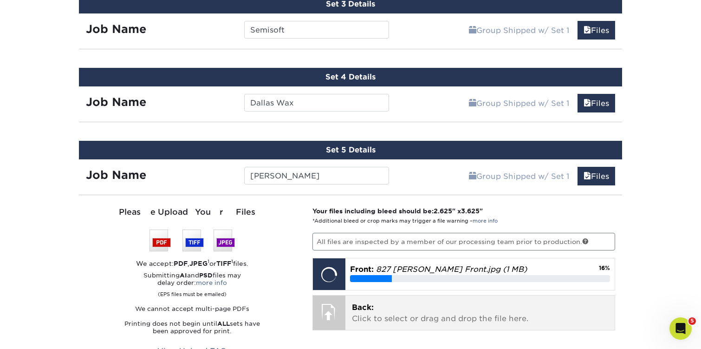
click at [359, 323] on div "Back: Click to select or drag and drop the file here. Choose file" at bounding box center [480, 312] width 270 height 34
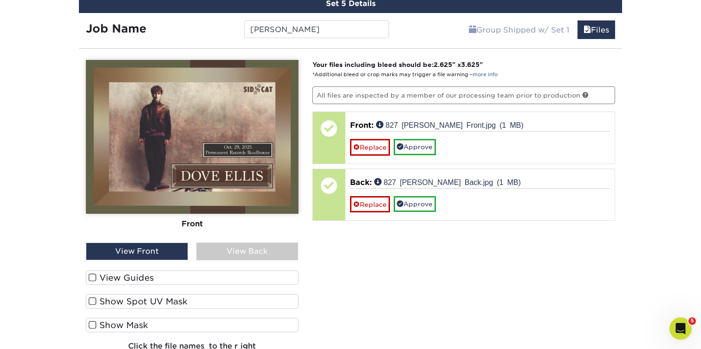
scroll to position [881, 0]
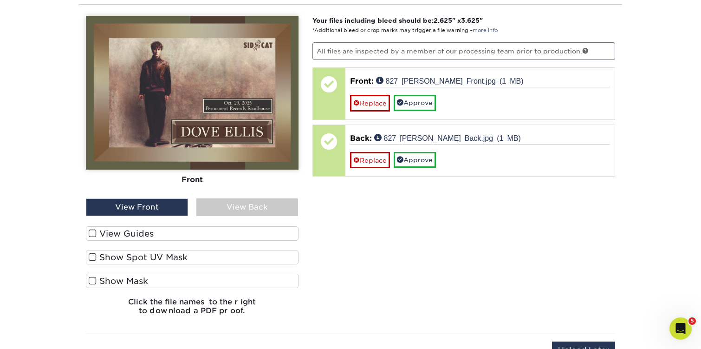
click at [88, 230] on label "View Guides" at bounding box center [192, 233] width 213 height 14
click at [0, 0] on input "View Guides" at bounding box center [0, 0] width 0 height 0
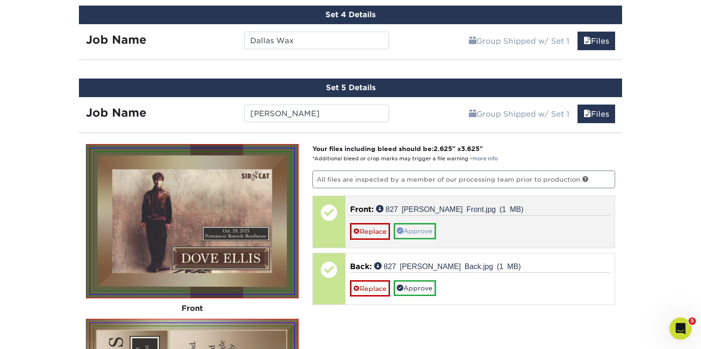
scroll to position [751, 0]
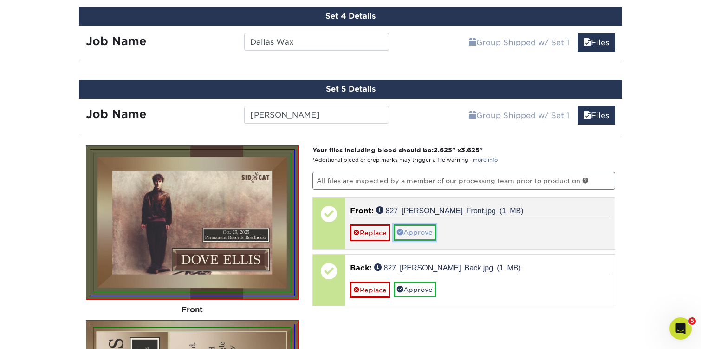
click at [423, 231] on link "Approve" at bounding box center [415, 232] width 42 height 16
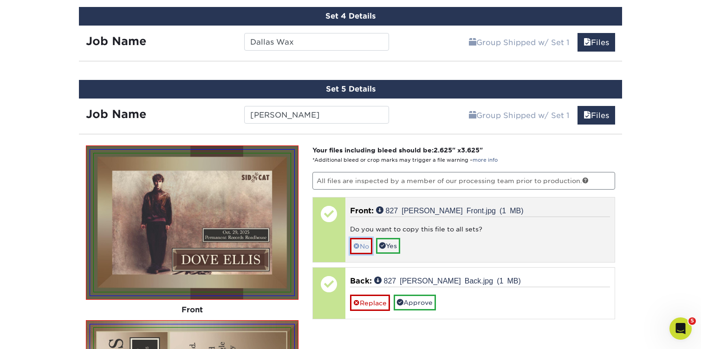
click at [362, 246] on link "No" at bounding box center [361, 246] width 22 height 16
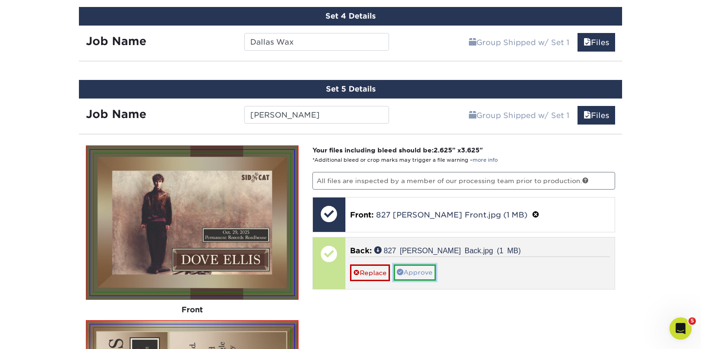
click at [420, 268] on link "Approve" at bounding box center [415, 272] width 42 height 16
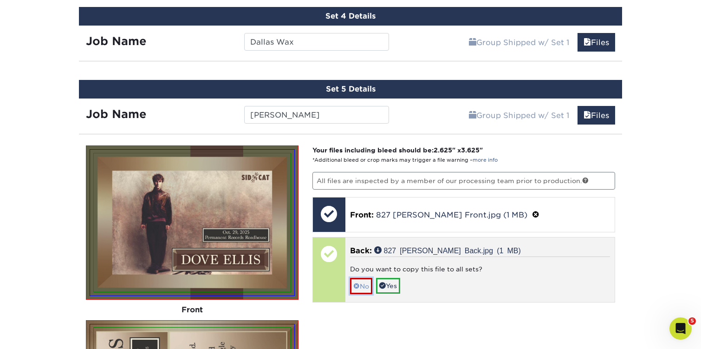
click at [372, 282] on link "No" at bounding box center [361, 286] width 22 height 16
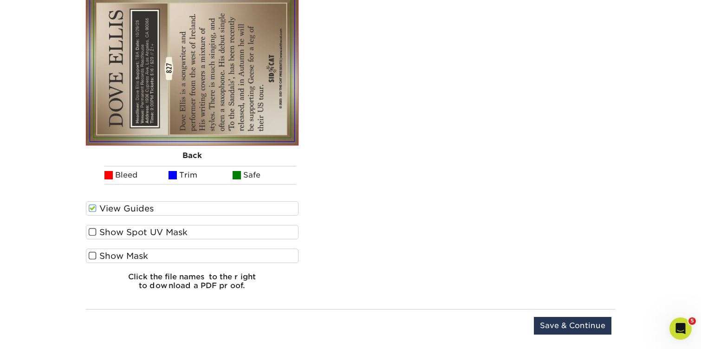
scroll to position [1125, 0]
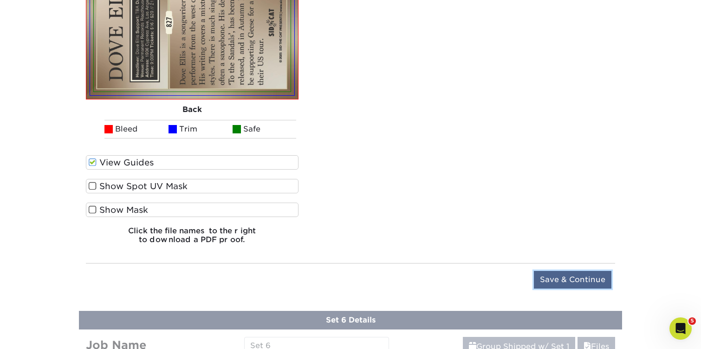
click at [559, 275] on input "Save & Continue" at bounding box center [573, 280] width 78 height 18
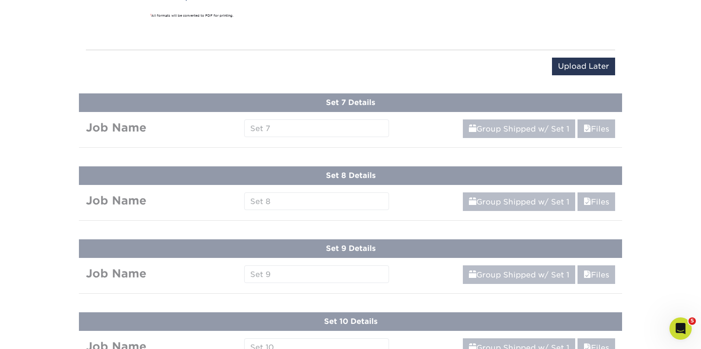
scroll to position [763, 0]
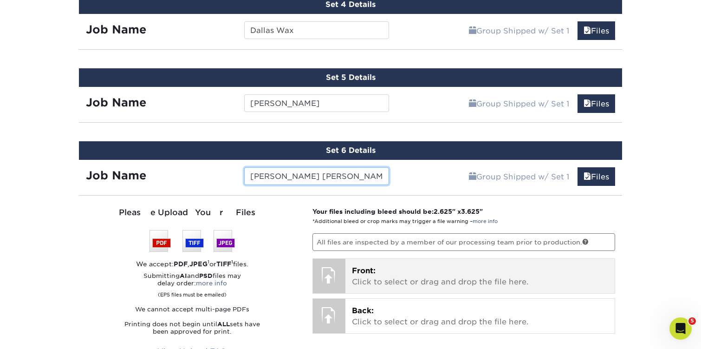
type input "[PERSON_NAME] [PERSON_NAME]"
click at [358, 258] on div "Front: Click to select or drag and drop the file here. Choose file" at bounding box center [480, 275] width 270 height 34
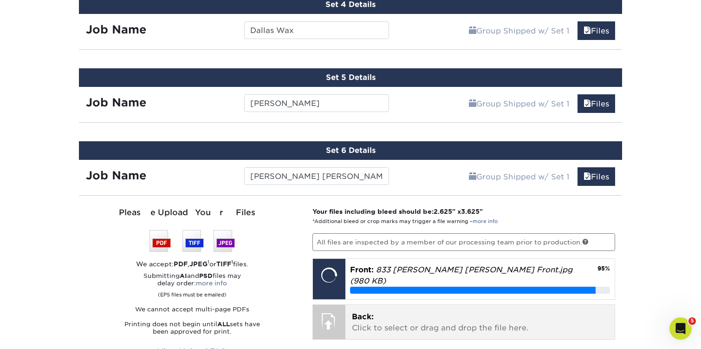
click at [367, 319] on p "Back: Click to select or drag and drop the file here." at bounding box center [480, 322] width 257 height 22
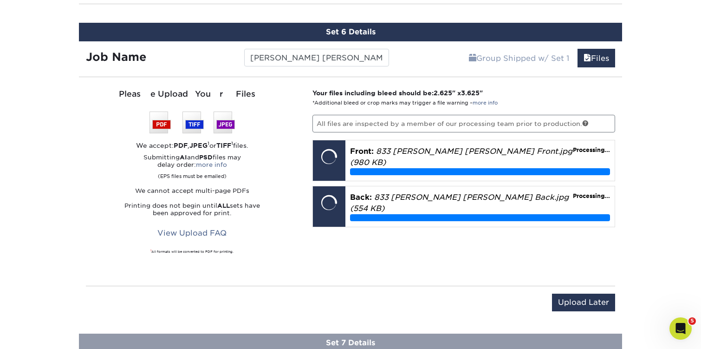
scroll to position [883, 0]
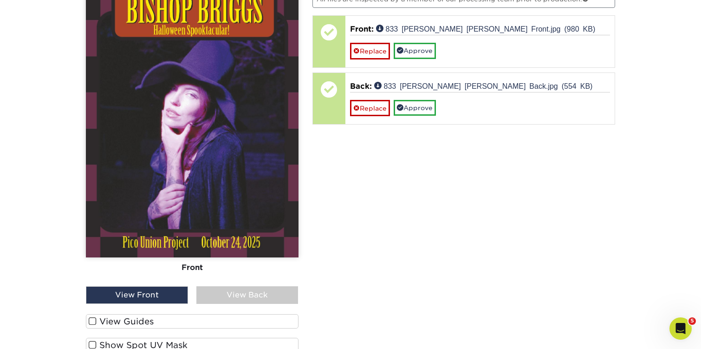
click at [93, 318] on span at bounding box center [93, 321] width 8 height 9
click at [0, 0] on input "View Guides" at bounding box center [0, 0] width 0 height 0
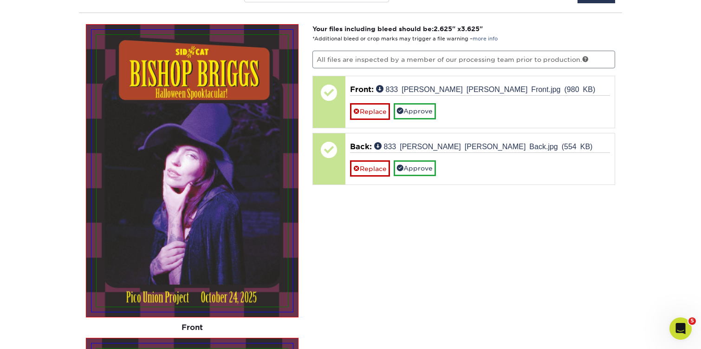
scroll to position [976, 0]
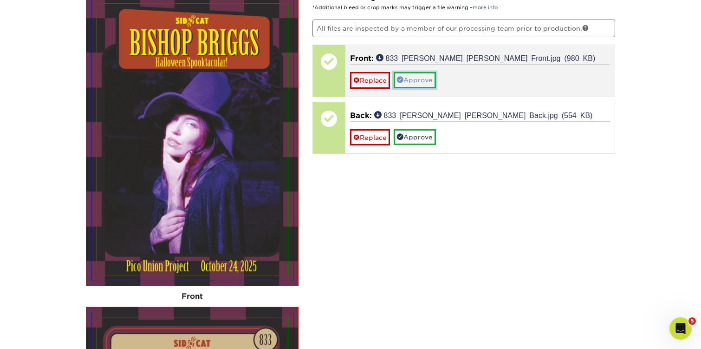
click at [422, 72] on link "Approve" at bounding box center [415, 80] width 42 height 16
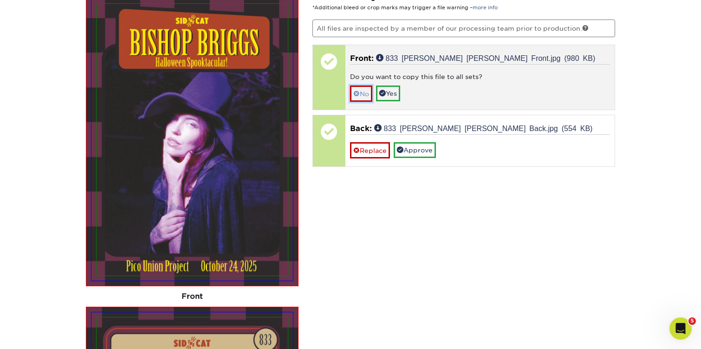
click at [369, 92] on link "No" at bounding box center [361, 93] width 22 height 16
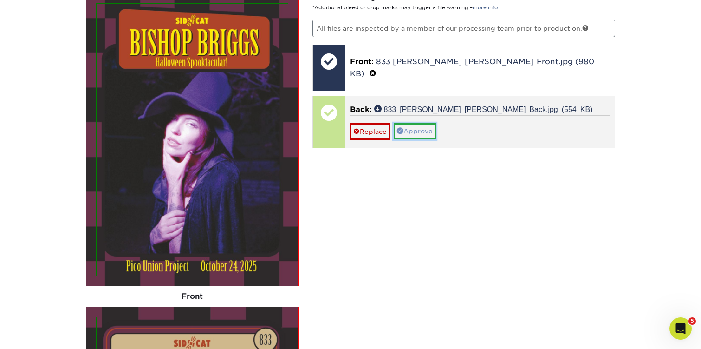
click at [417, 123] on link "Approve" at bounding box center [415, 131] width 42 height 16
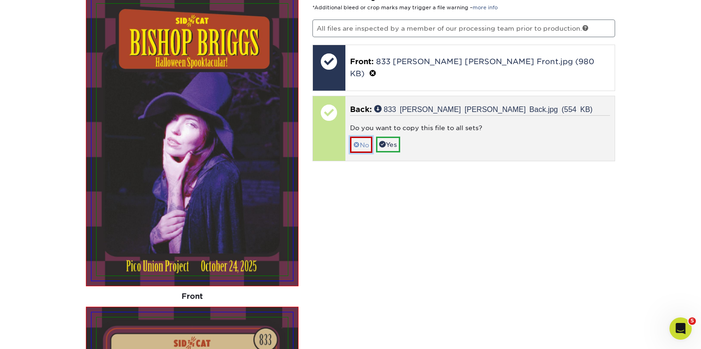
click at [368, 136] on link "No" at bounding box center [361, 144] width 22 height 16
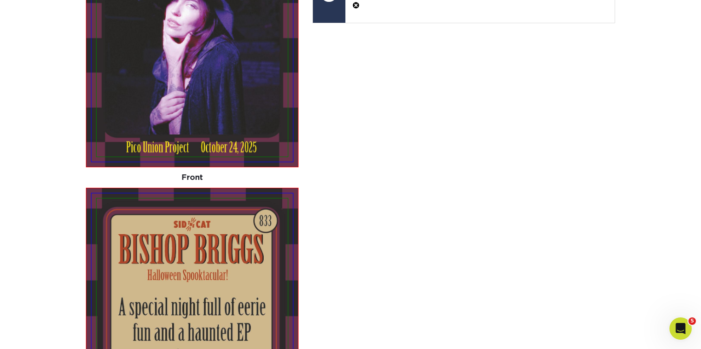
scroll to position [1097, 0]
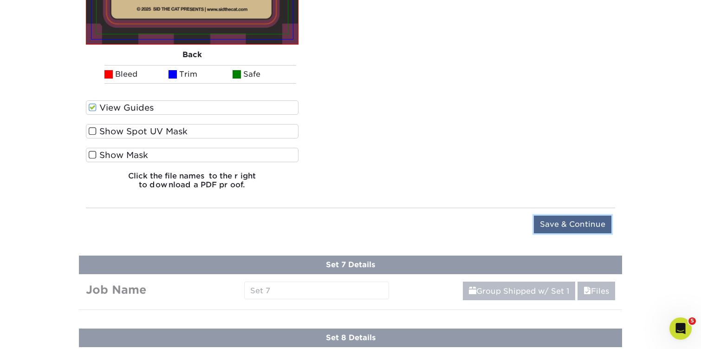
click at [557, 224] on input "Save & Continue" at bounding box center [573, 224] width 78 height 18
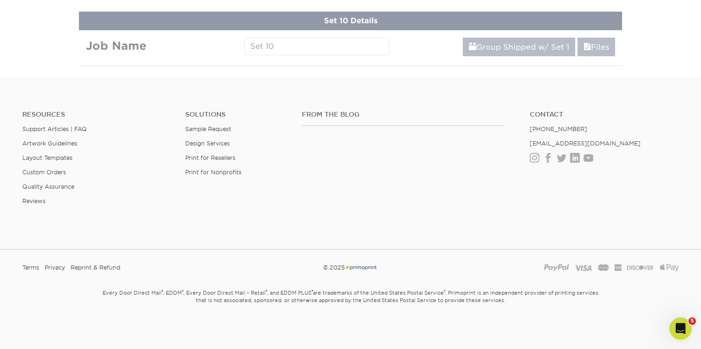
scroll to position [836, 0]
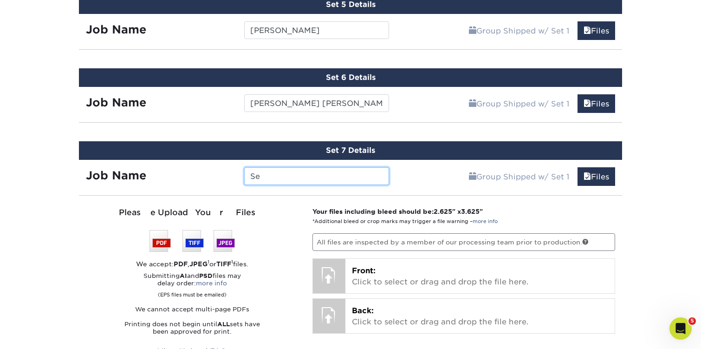
type input "S"
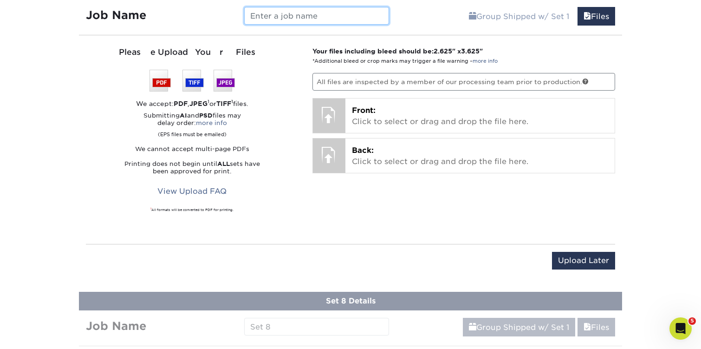
scroll to position [997, 0]
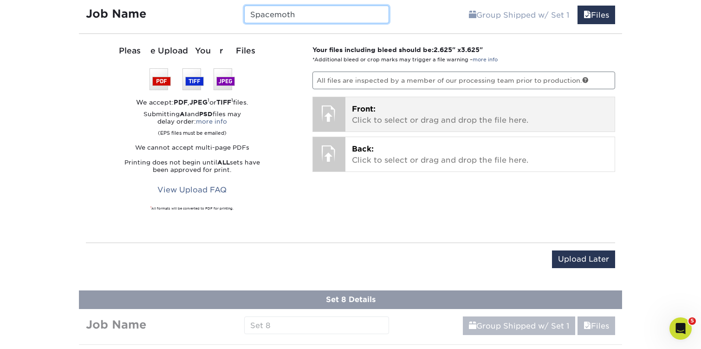
type input "Spacemoth"
click at [387, 113] on p "Front: Click to select or drag and drop the file here." at bounding box center [480, 114] width 257 height 22
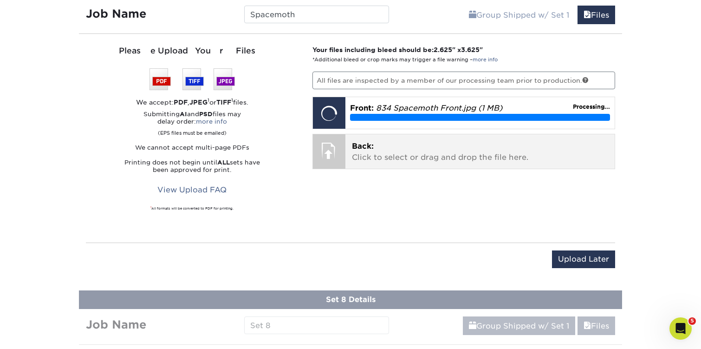
click at [361, 156] on p "Back: Click to select or drag and drop the file here." at bounding box center [480, 152] width 257 height 22
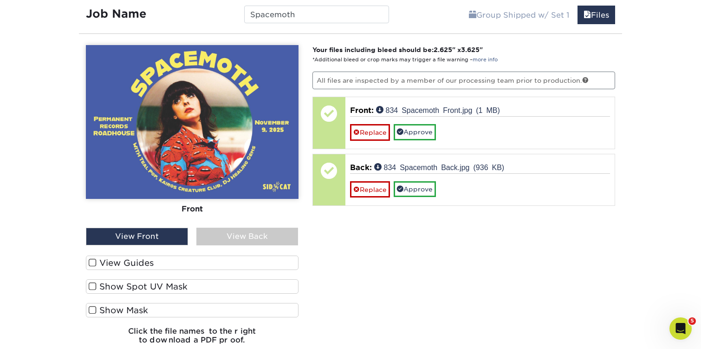
click at [94, 261] on span at bounding box center [93, 262] width 8 height 9
click at [0, 0] on input "View Guides" at bounding box center [0, 0] width 0 height 0
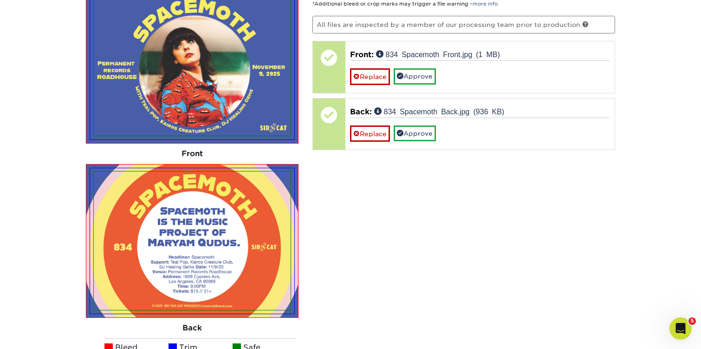
scroll to position [1050, 0]
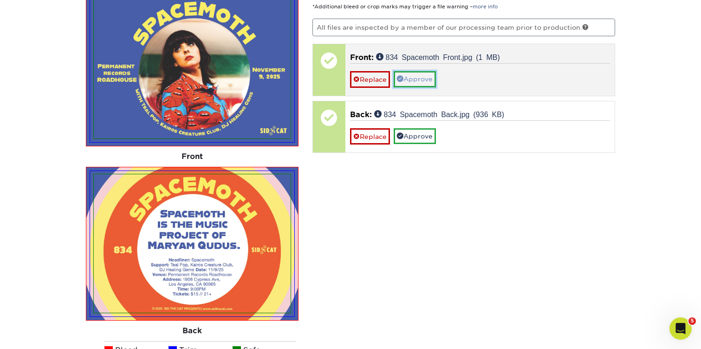
click at [419, 79] on link "Approve" at bounding box center [415, 79] width 42 height 16
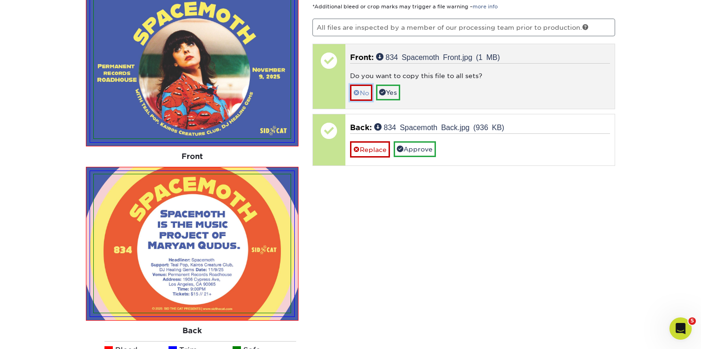
click at [368, 87] on link "No" at bounding box center [361, 92] width 22 height 16
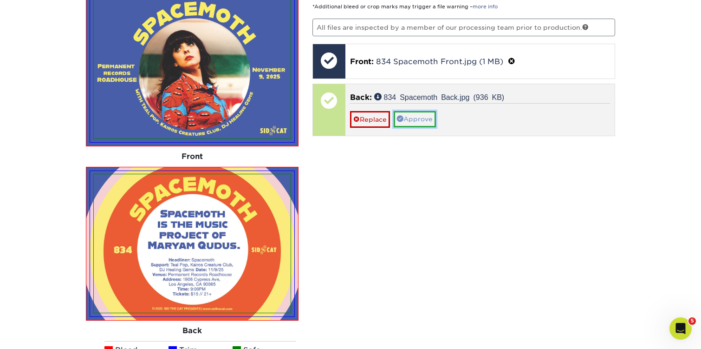
click at [429, 123] on link "Approve" at bounding box center [415, 119] width 42 height 16
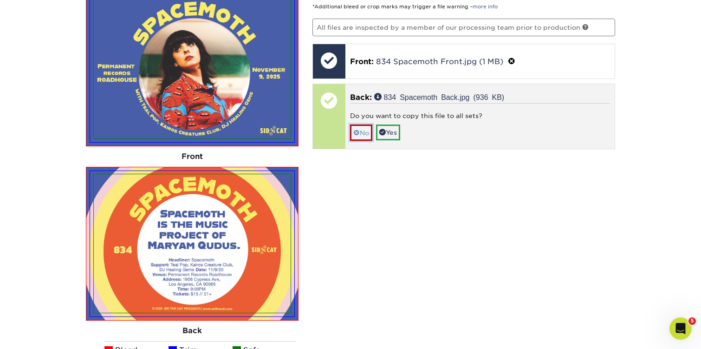
click at [363, 132] on link "No" at bounding box center [361, 132] width 22 height 16
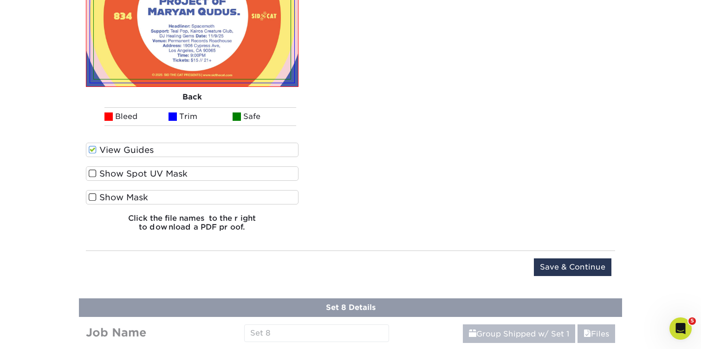
scroll to position [1292, 0]
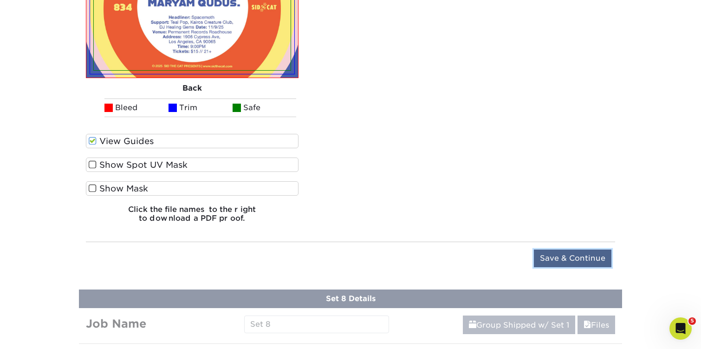
click at [564, 258] on input "Save & Continue" at bounding box center [573, 258] width 78 height 18
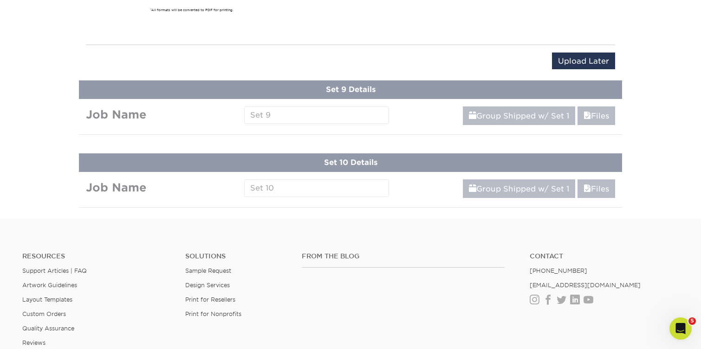
scroll to position [908, 0]
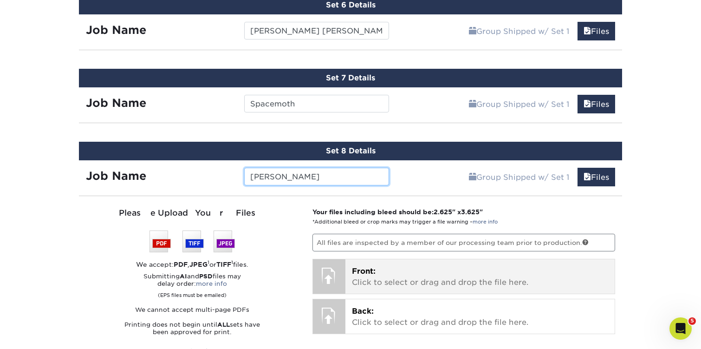
type input "[PERSON_NAME]"
click at [365, 278] on p "Front: Click to select or drag and drop the file here." at bounding box center [480, 276] width 257 height 22
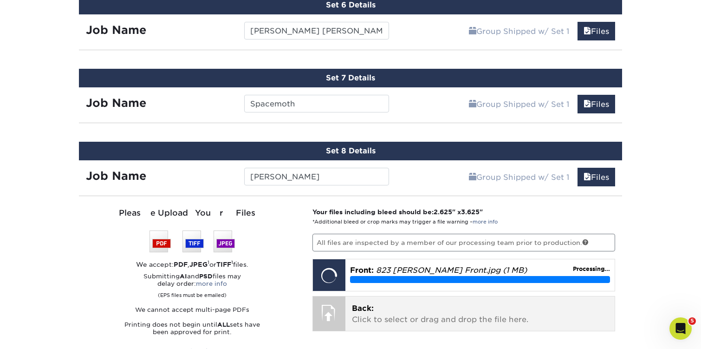
click at [370, 304] on span "Back:" at bounding box center [363, 308] width 22 height 9
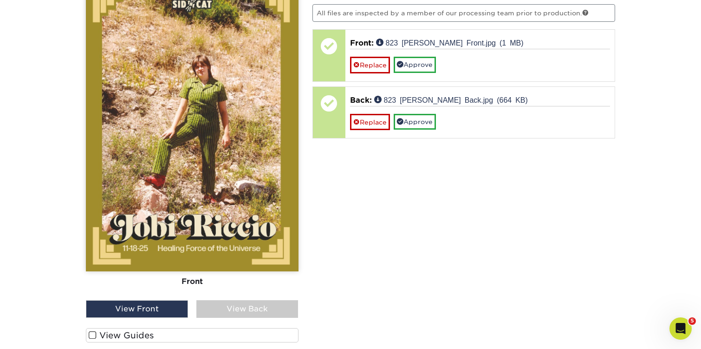
scroll to position [1151, 0]
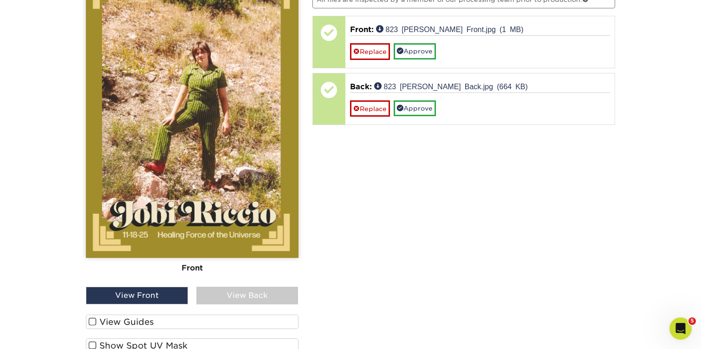
click at [96, 318] on span at bounding box center [93, 321] width 8 height 9
click at [0, 0] on input "View Guides" at bounding box center [0, 0] width 0 height 0
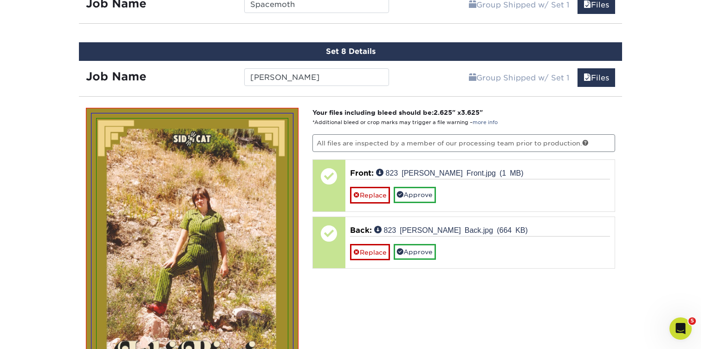
scroll to position [993, 0]
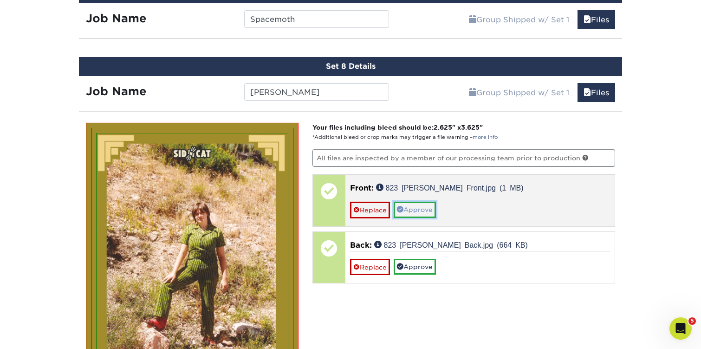
click at [420, 210] on link "Approve" at bounding box center [415, 209] width 42 height 16
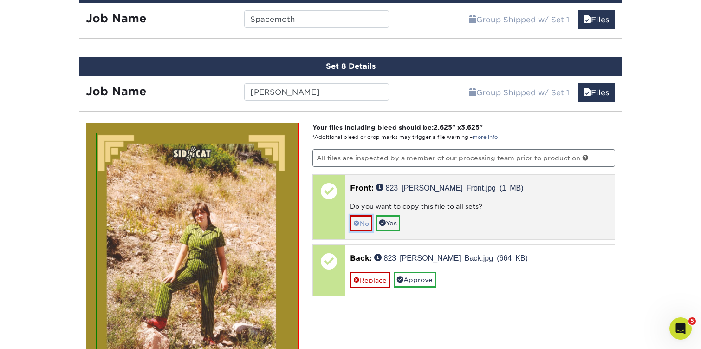
click at [361, 225] on link "No" at bounding box center [361, 223] width 22 height 16
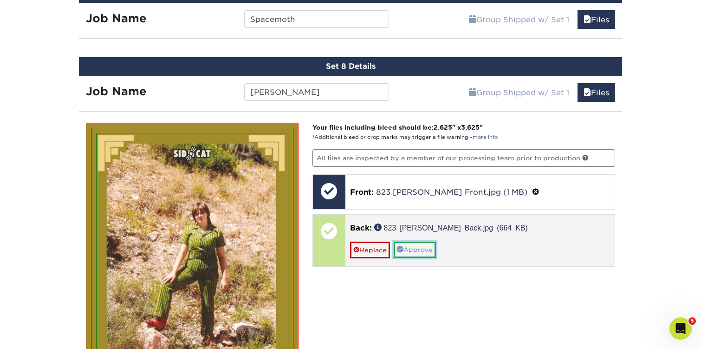
click at [423, 246] on link "Approve" at bounding box center [415, 249] width 42 height 16
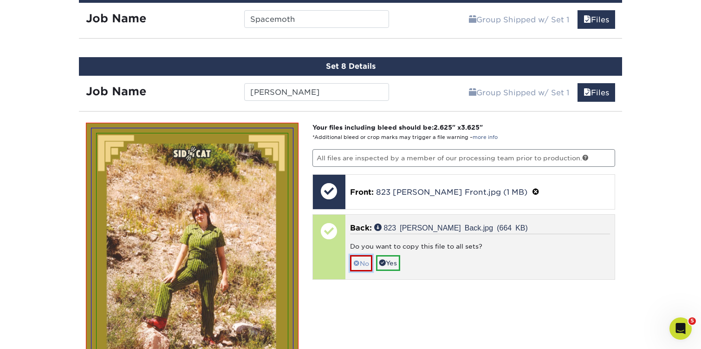
click at [368, 258] on link "No" at bounding box center [361, 263] width 22 height 16
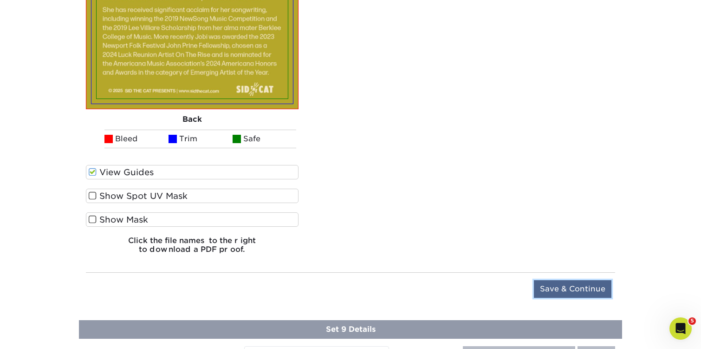
click at [552, 284] on input "Save & Continue" at bounding box center [573, 289] width 78 height 18
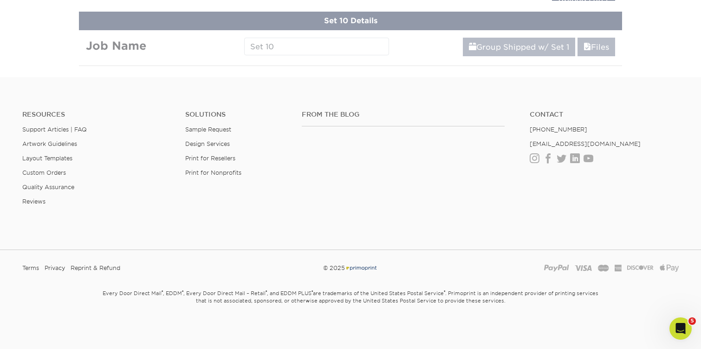
scroll to position [981, 0]
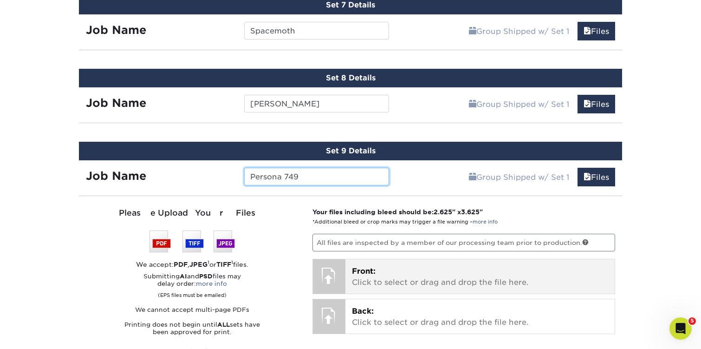
type input "Persona 749"
click at [368, 279] on p "Front: Click to select or drag and drop the file here." at bounding box center [480, 276] width 257 height 22
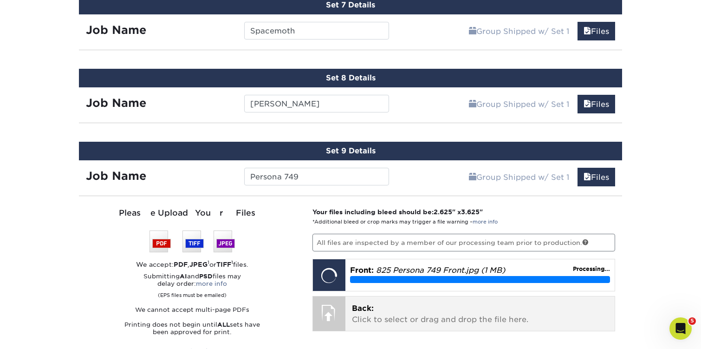
click at [350, 310] on div "Back: Click to select or drag and drop the file here. Choose file" at bounding box center [480, 313] width 270 height 34
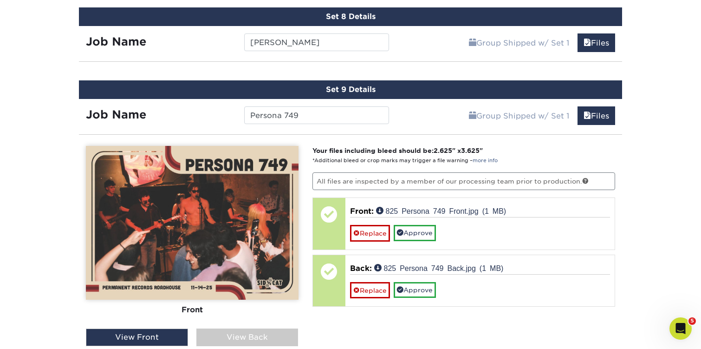
scroll to position [1100, 0]
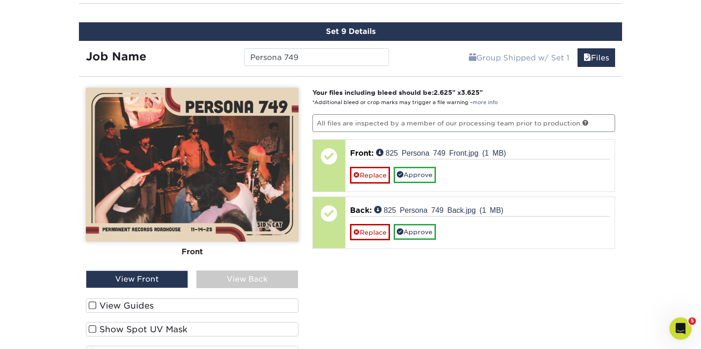
click at [90, 304] on span at bounding box center [93, 305] width 8 height 9
click at [0, 0] on input "View Guides" at bounding box center [0, 0] width 0 height 0
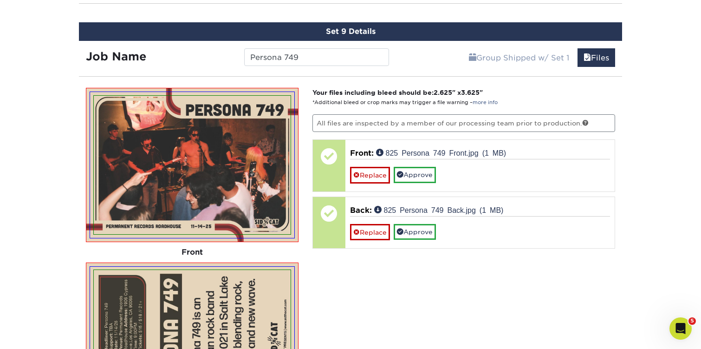
scroll to position [1121, 0]
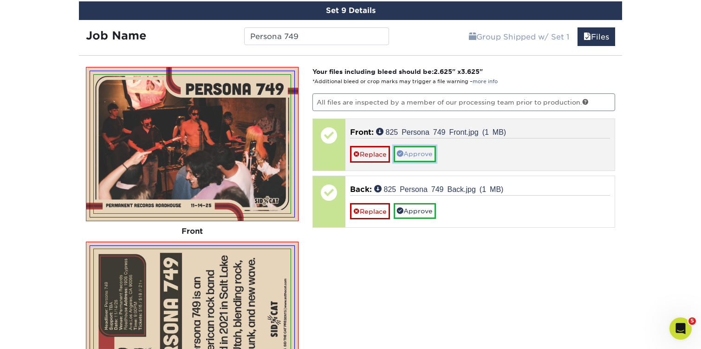
click at [427, 146] on link "Approve" at bounding box center [415, 154] width 42 height 16
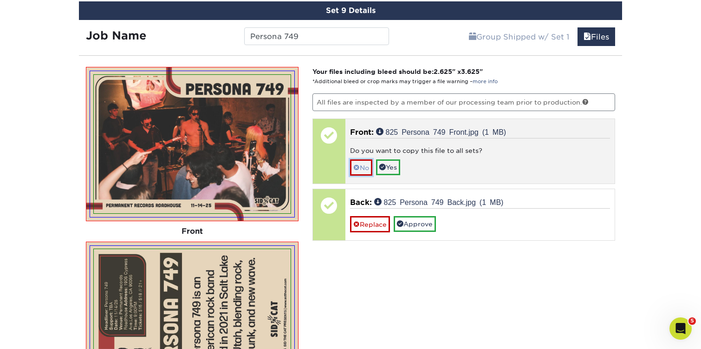
click at [368, 159] on link "No" at bounding box center [361, 167] width 22 height 16
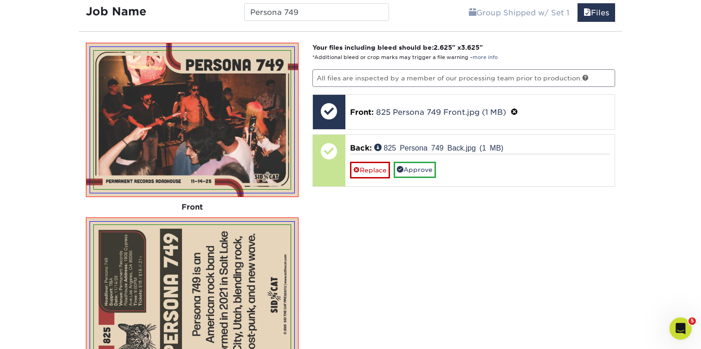
scroll to position [1213, 0]
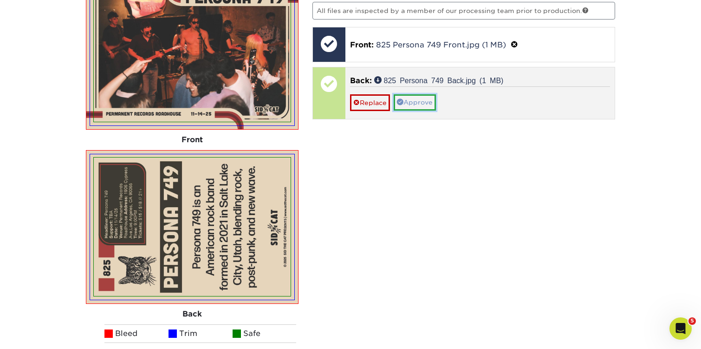
click at [415, 100] on link "Approve" at bounding box center [415, 102] width 42 height 16
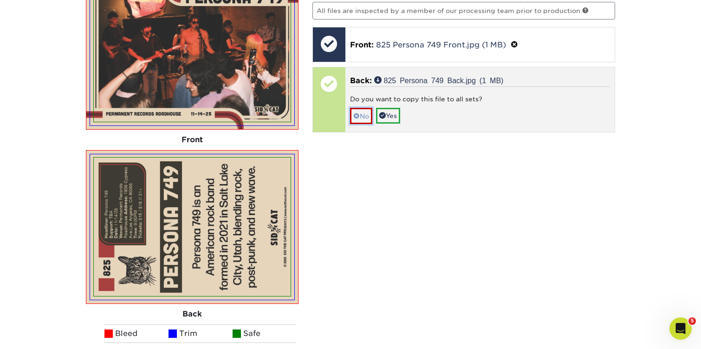
click at [360, 111] on link "No" at bounding box center [361, 116] width 22 height 16
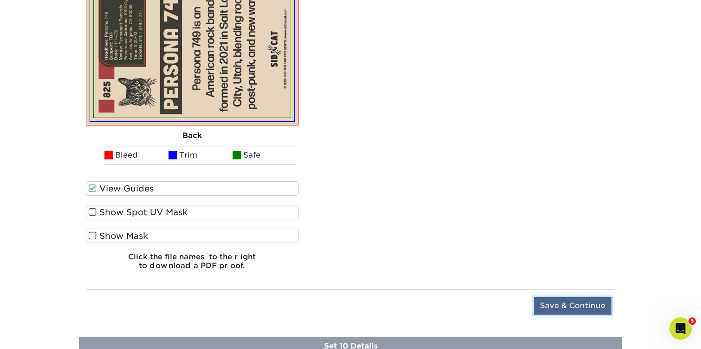
click at [568, 303] on input "Save & Continue" at bounding box center [573, 306] width 78 height 18
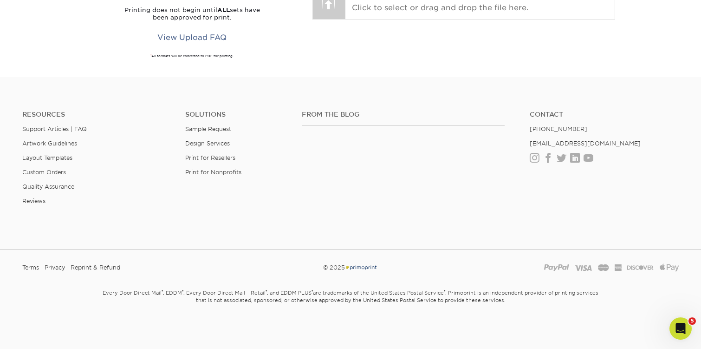
scroll to position [1053, 0]
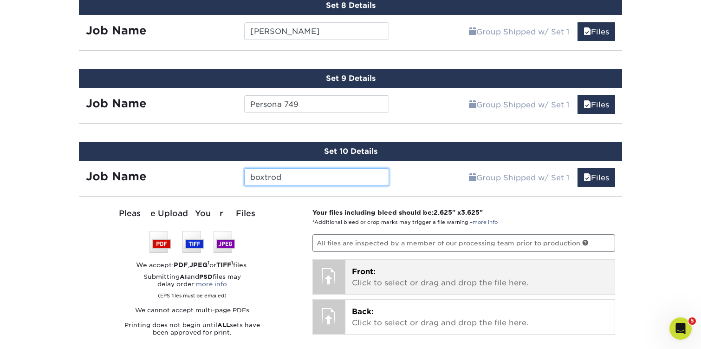
type input "boxtrod"
click at [373, 284] on p "Front: Click to select or drag and drop the file here." at bounding box center [480, 277] width 257 height 22
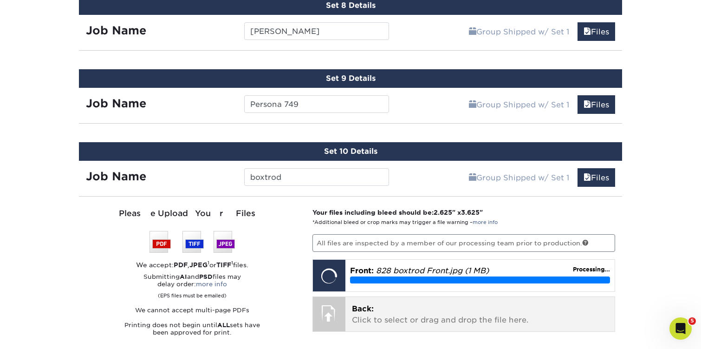
click at [362, 310] on p "Back: Click to select or drag and drop the file here." at bounding box center [480, 314] width 257 height 22
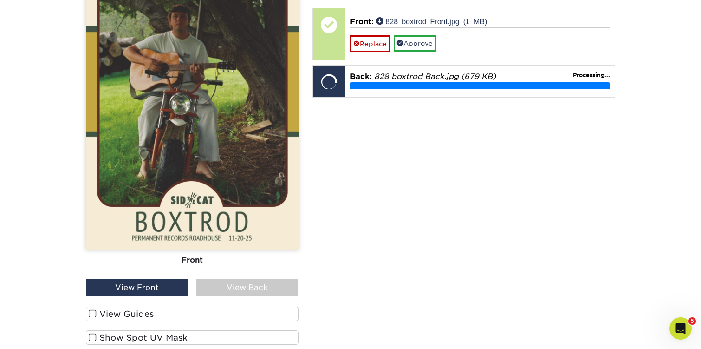
click at [92, 309] on span at bounding box center [93, 313] width 8 height 9
click at [0, 0] on input "View Guides" at bounding box center [0, 0] width 0 height 0
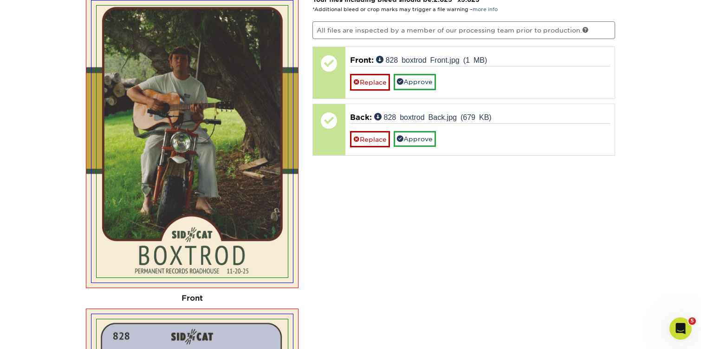
scroll to position [1247, 0]
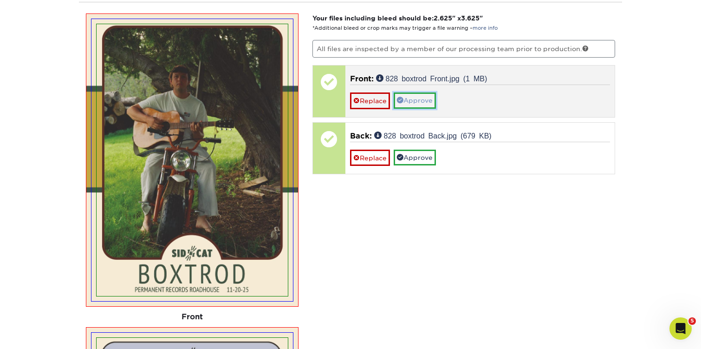
click at [420, 99] on link "Approve" at bounding box center [415, 100] width 42 height 16
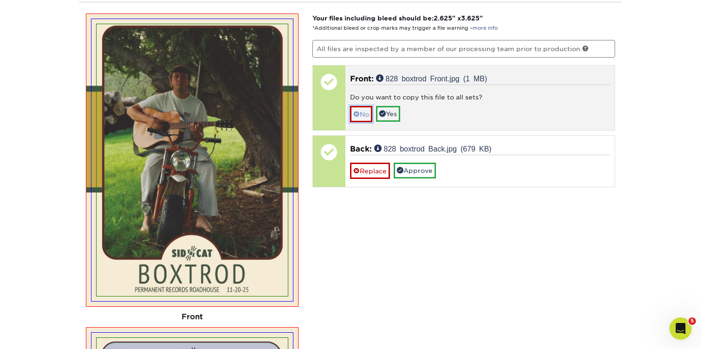
click at [364, 110] on link "No" at bounding box center [361, 114] width 22 height 16
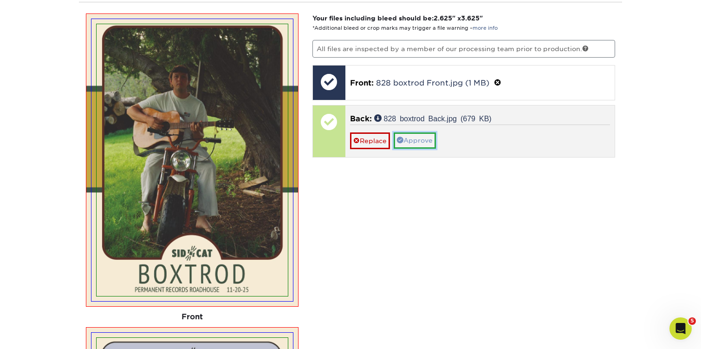
click at [420, 143] on link "Approve" at bounding box center [415, 140] width 42 height 16
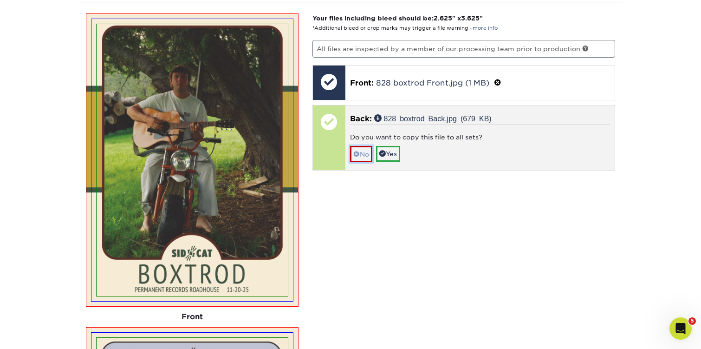
click at [365, 154] on link "No" at bounding box center [361, 154] width 22 height 16
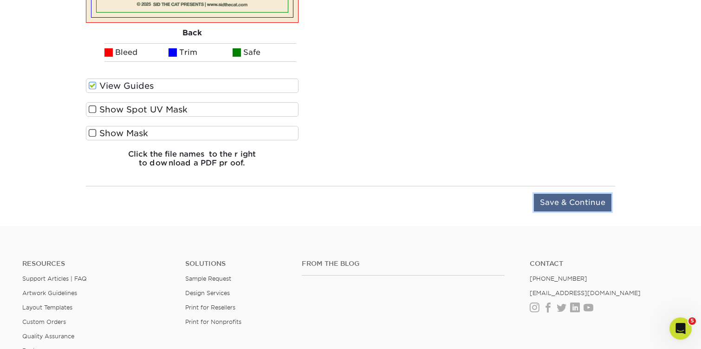
click at [549, 201] on input "Save & Continue" at bounding box center [573, 203] width 78 height 18
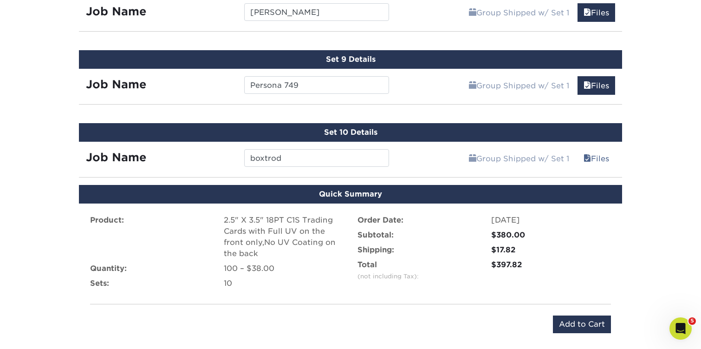
scroll to position [1086, 0]
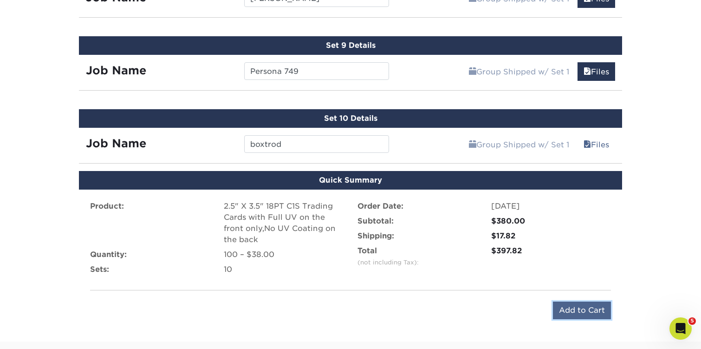
click at [567, 308] on input "Add to Cart" at bounding box center [582, 310] width 58 height 18
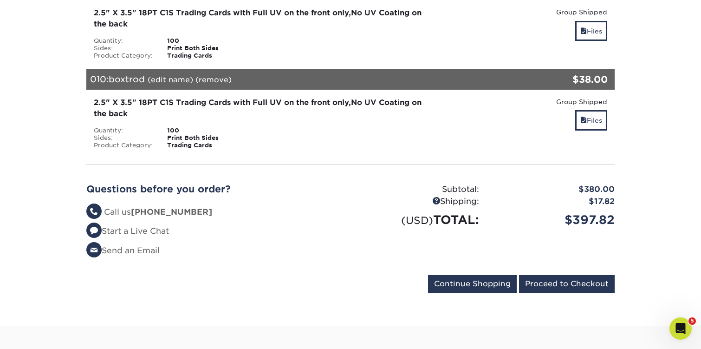
scroll to position [950, 0]
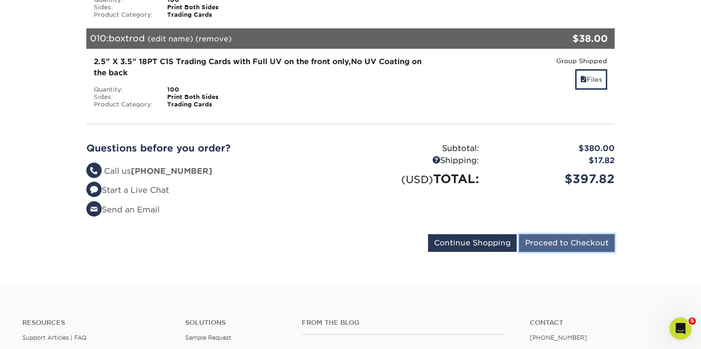
click at [553, 239] on input "Proceed to Checkout" at bounding box center [567, 243] width 96 height 18
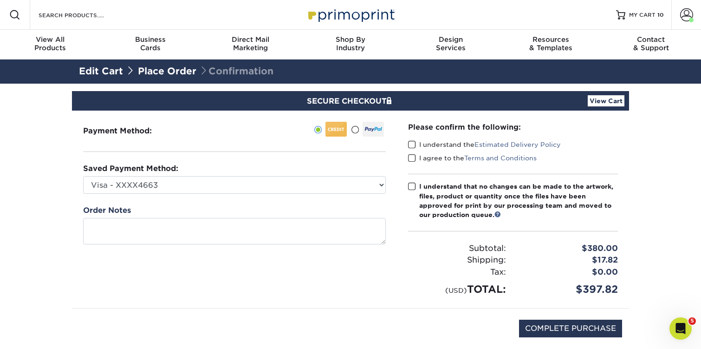
click at [413, 143] on span at bounding box center [412, 144] width 8 height 9
click at [0, 0] on input "I understand the Estimated Delivery Policy" at bounding box center [0, 0] width 0 height 0
click at [412, 161] on span at bounding box center [412, 158] width 8 height 9
click at [0, 0] on input "I agree to the Terms and Conditions" at bounding box center [0, 0] width 0 height 0
click at [411, 184] on span at bounding box center [412, 186] width 8 height 9
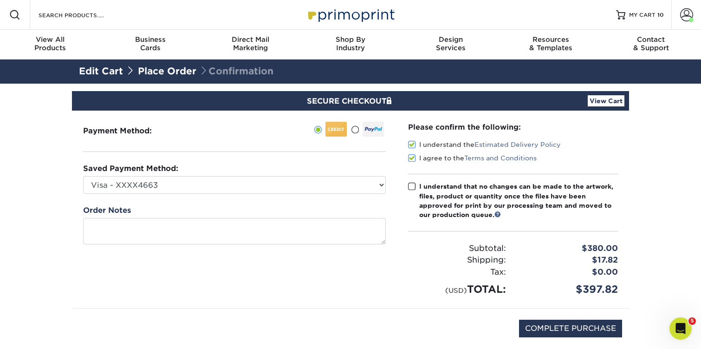
click at [0, 0] on input "I understand that no changes can be made to the artwork, files, product or quan…" at bounding box center [0, 0] width 0 height 0
click at [546, 323] on input "COMPLETE PURCHASE" at bounding box center [570, 328] width 103 height 18
type input "PROCESSING, PLEASE WAIT..."
